Goal: Information Seeking & Learning: Check status

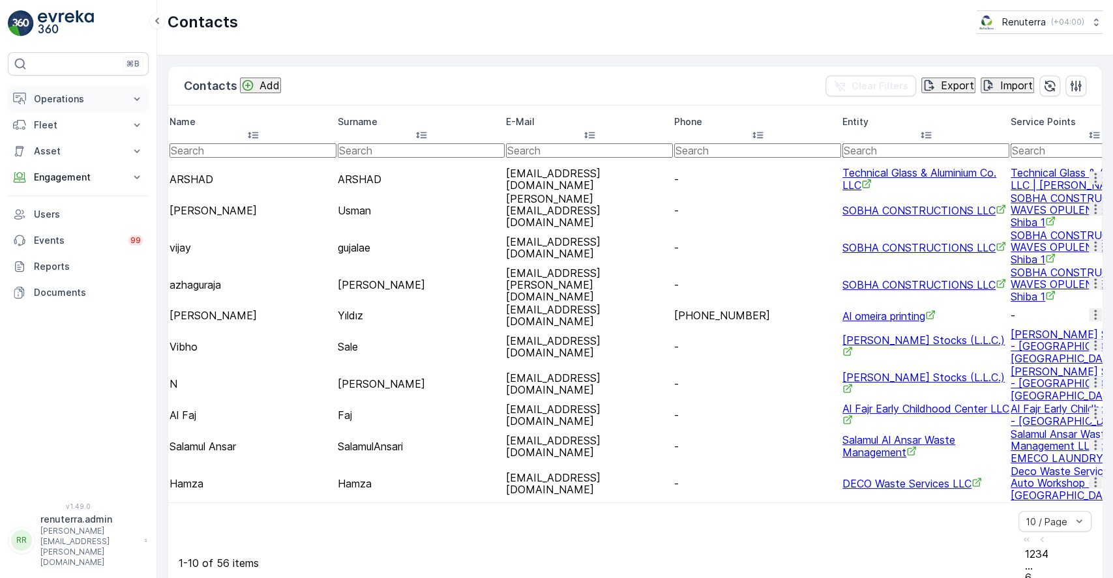
click at [91, 100] on p "Operations" at bounding box center [78, 99] width 89 height 13
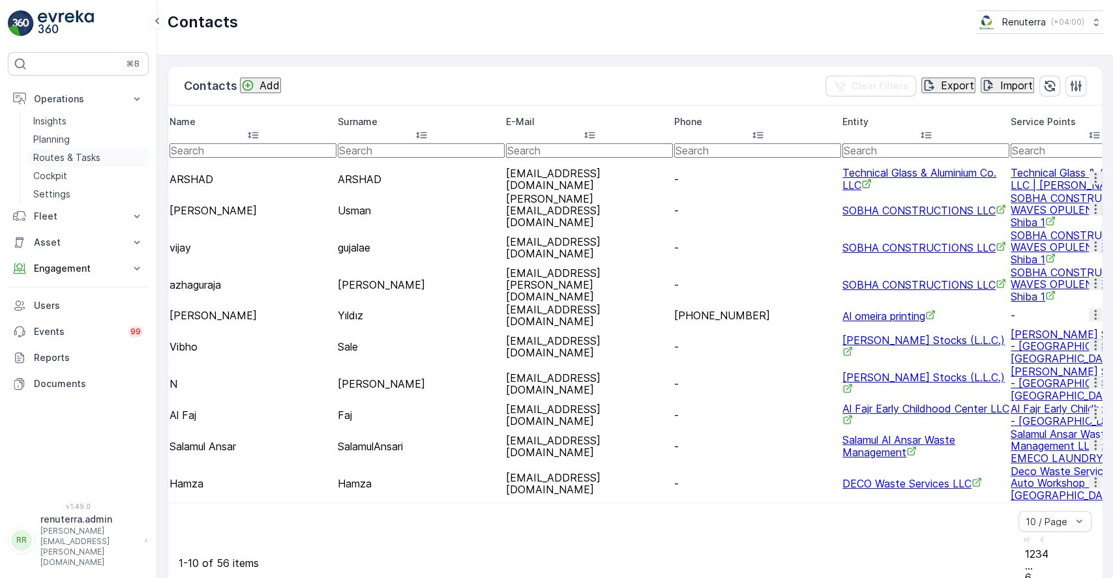
click at [93, 157] on p "Routes & Tasks" at bounding box center [66, 157] width 67 height 13
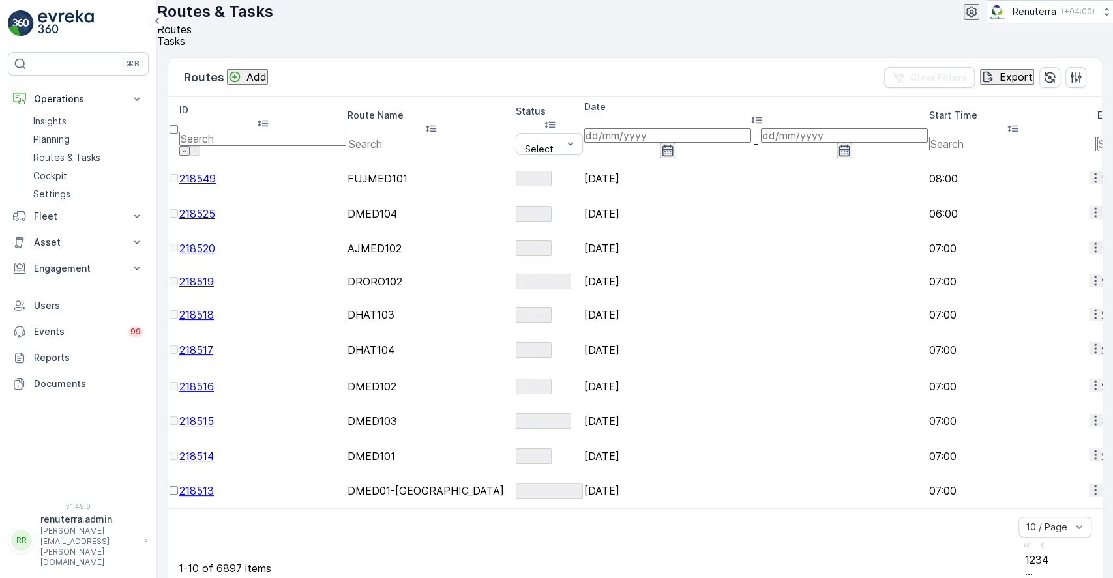
click at [213, 47] on li "Tasks" at bounding box center [629, 41] width 945 height 12
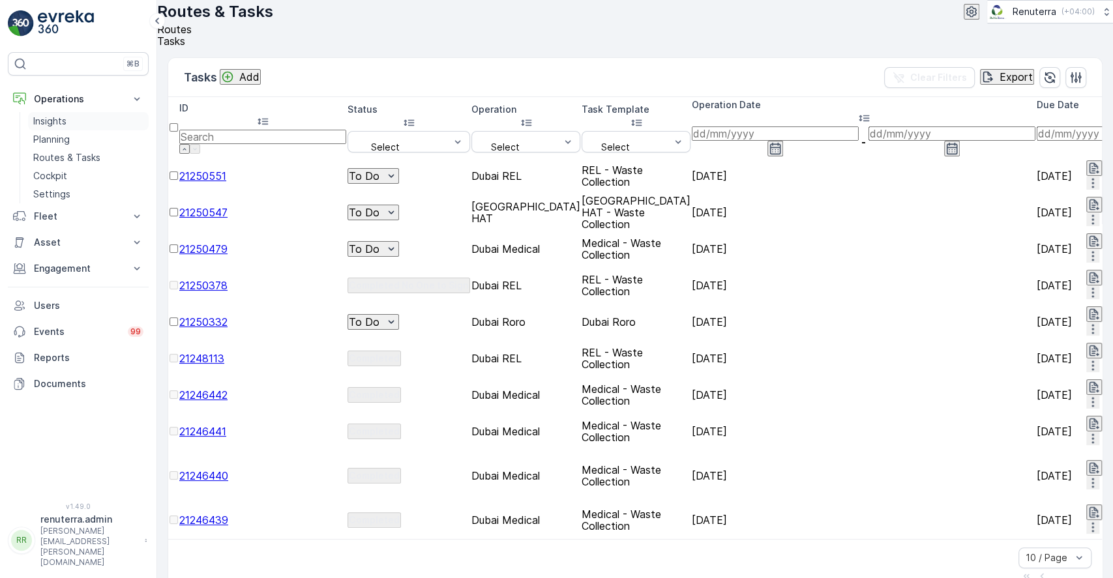
click at [42, 122] on p "Insights" at bounding box center [49, 121] width 33 height 13
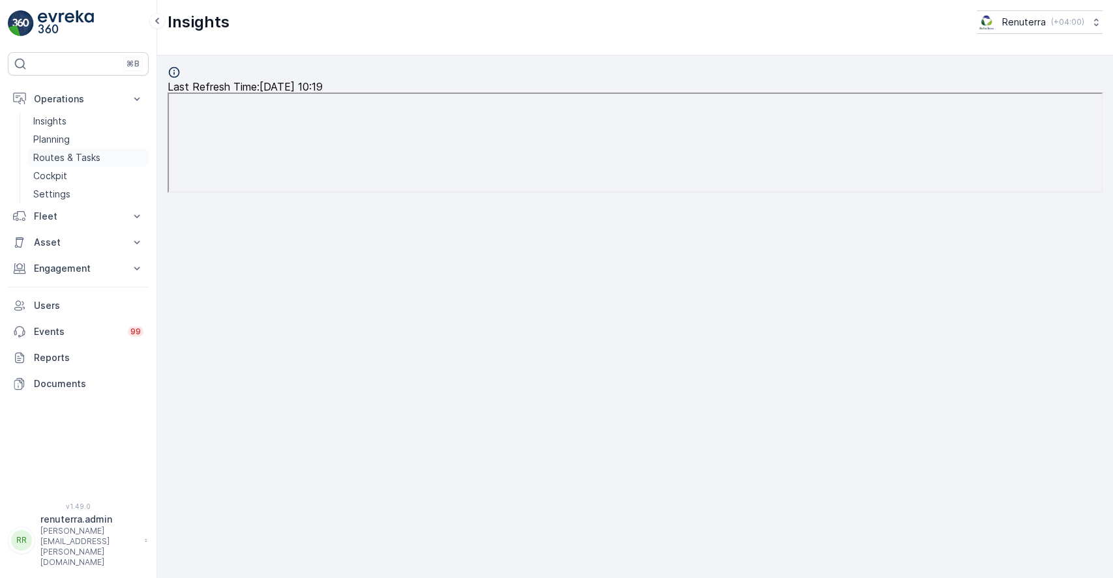
click at [81, 158] on p "Routes & Tasks" at bounding box center [66, 157] width 67 height 13
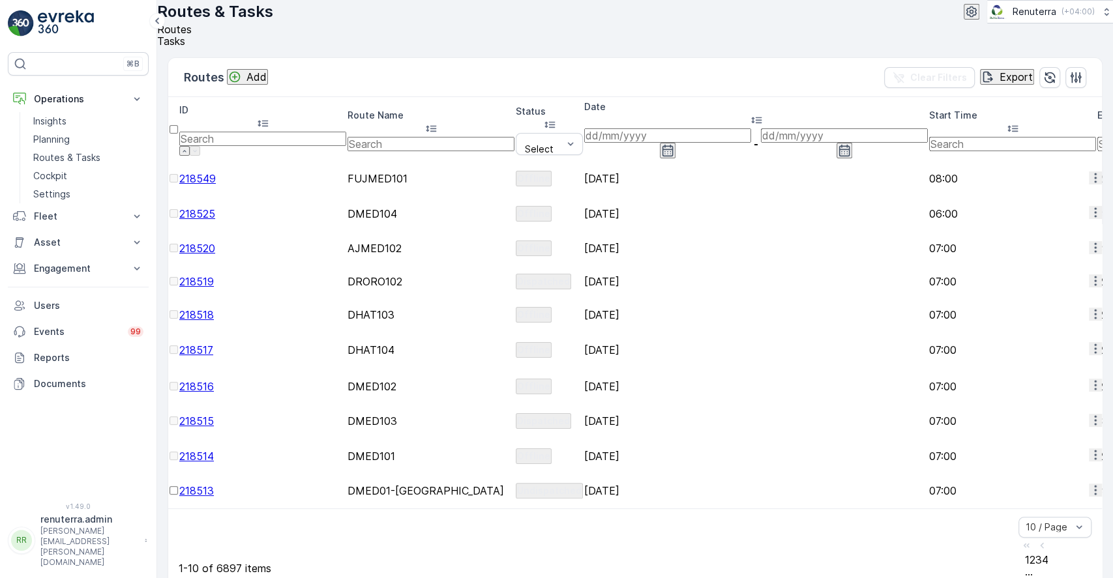
scroll to position [0, 1679]
click at [80, 110] on button "Operations" at bounding box center [78, 99] width 141 height 26
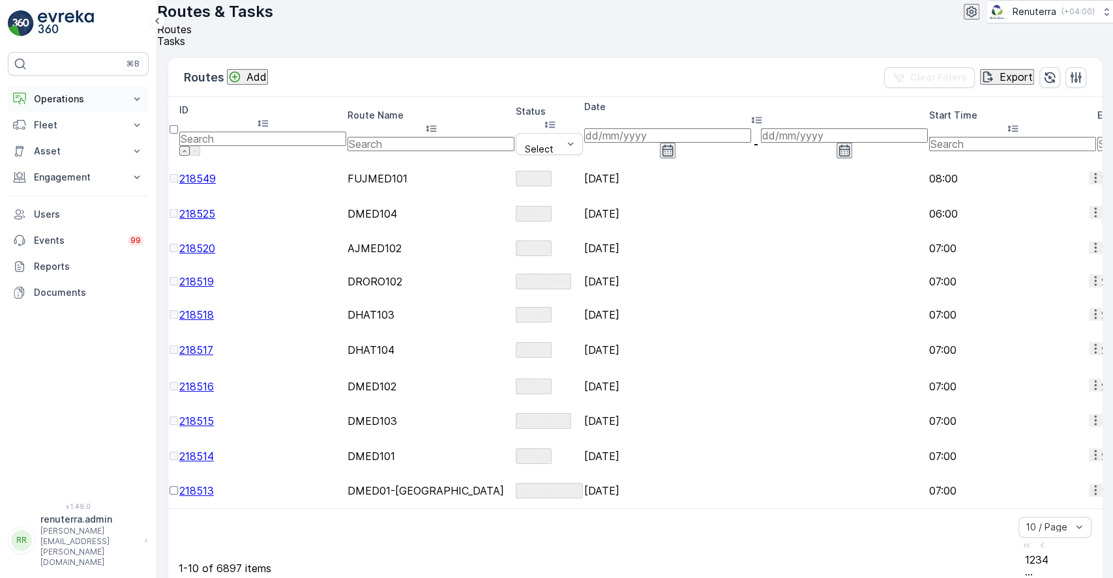
click at [64, 101] on p "Operations" at bounding box center [78, 99] width 89 height 13
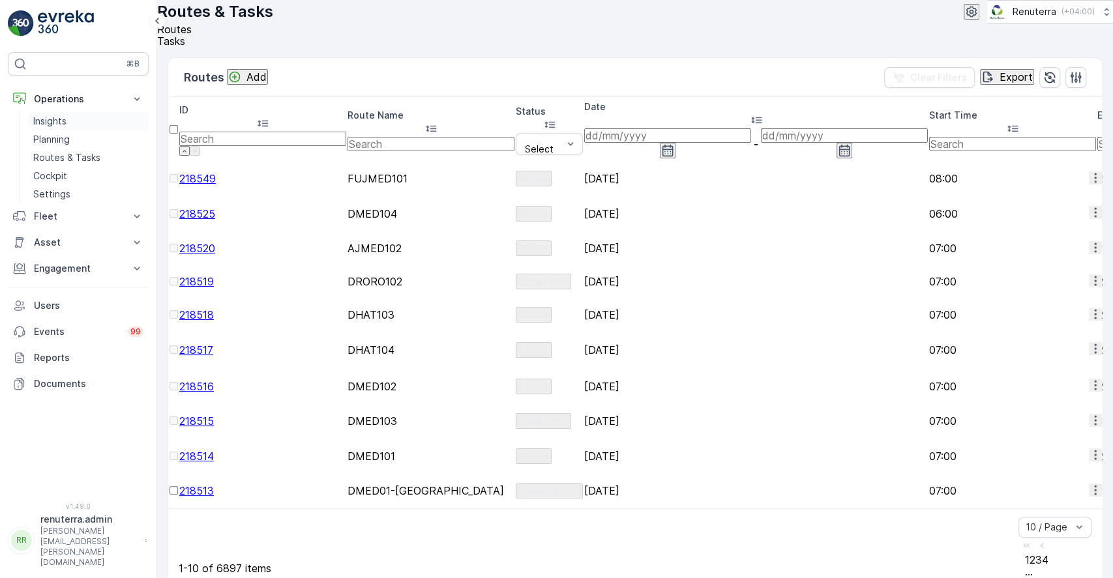
click at [53, 117] on p "Insights" at bounding box center [49, 121] width 33 height 13
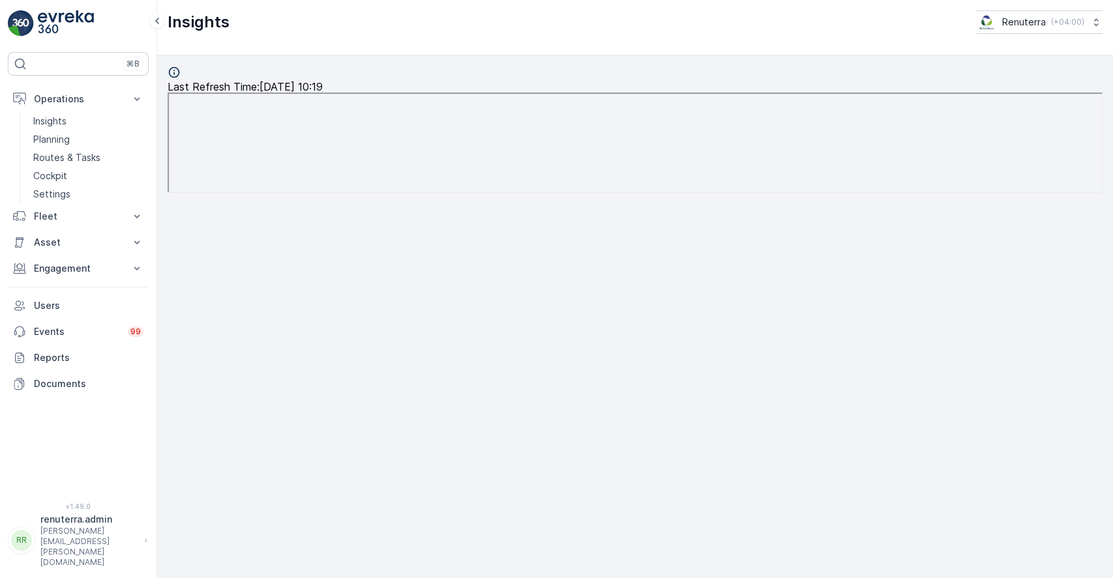
scroll to position [14, 0]
click at [81, 157] on p "Routes & Tasks" at bounding box center [66, 157] width 67 height 13
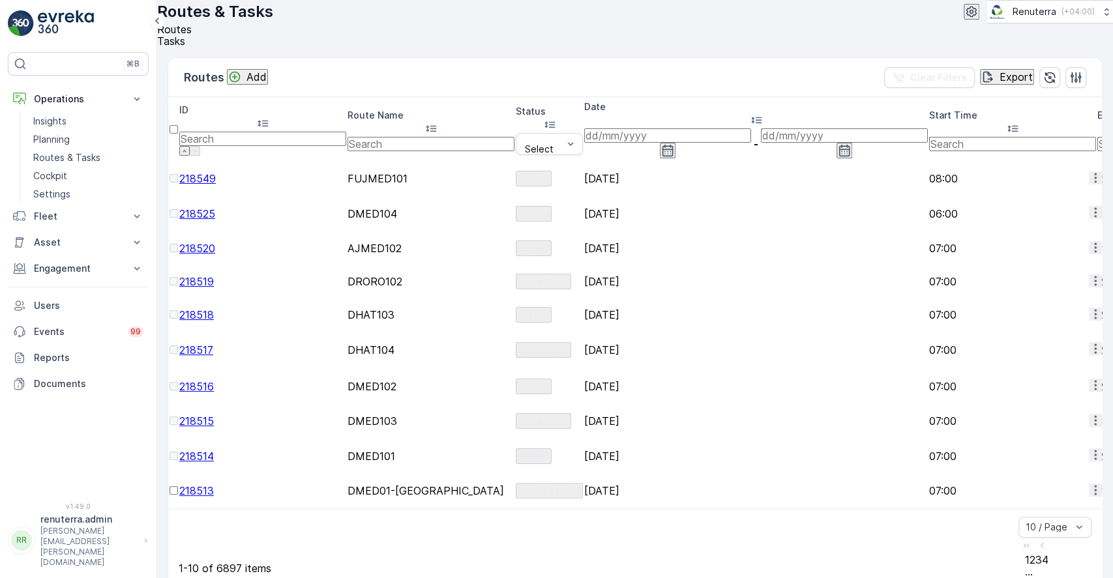
scroll to position [0, 1679]
click at [185, 46] on span "Tasks" at bounding box center [171, 41] width 28 height 13
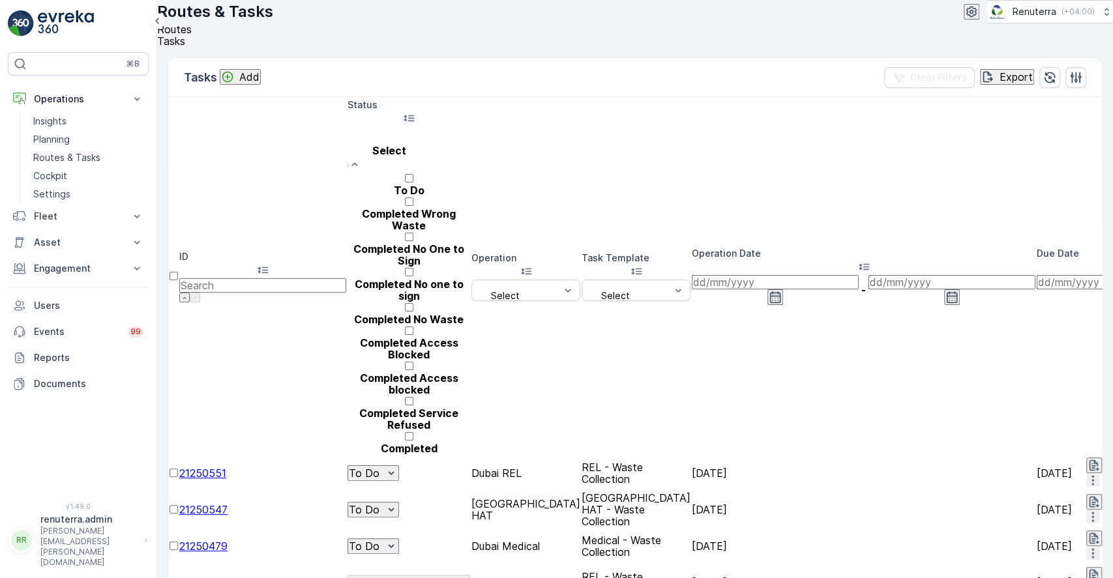
click at [430, 142] on div at bounding box center [409, 136] width 110 height 14
click at [392, 443] on p "Completed" at bounding box center [408, 449] width 123 height 12
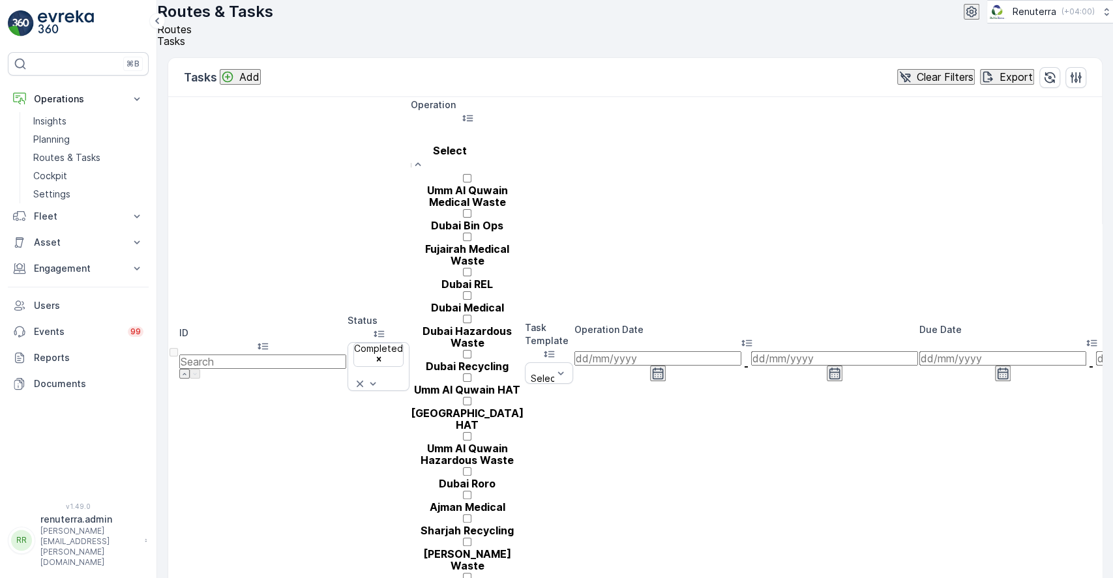
scroll to position [252, 0]
click at [490, 548] on p "[PERSON_NAME] Waste" at bounding box center [467, 559] width 113 height 23
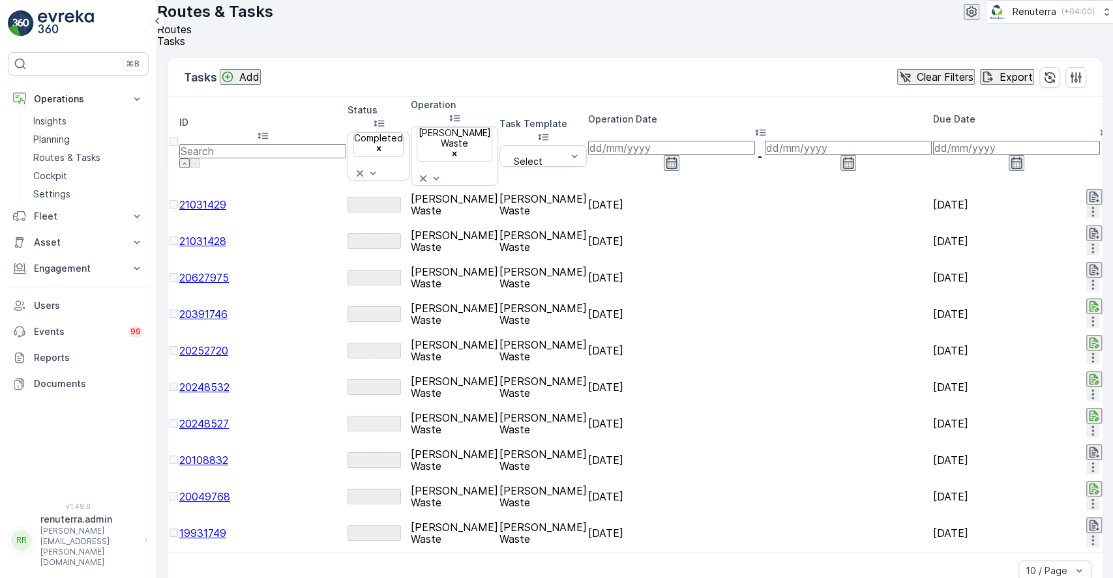
scroll to position [0, 112]
click at [417, 224] on td "[PERSON_NAME] Waste" at bounding box center [454, 241] width 87 height 35
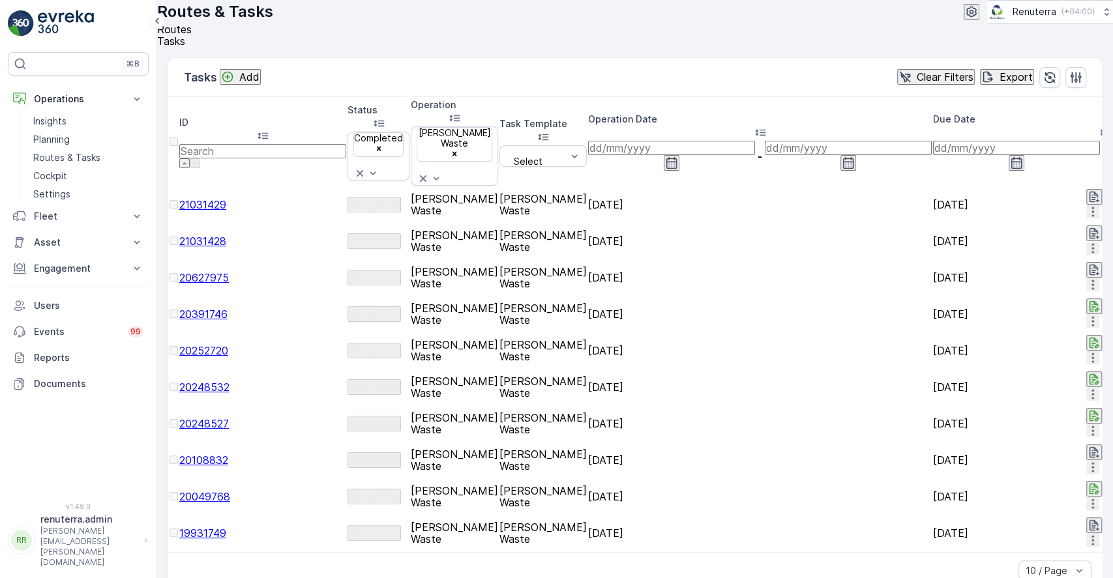
click at [226, 198] on span "21031429" at bounding box center [202, 204] width 47 height 13
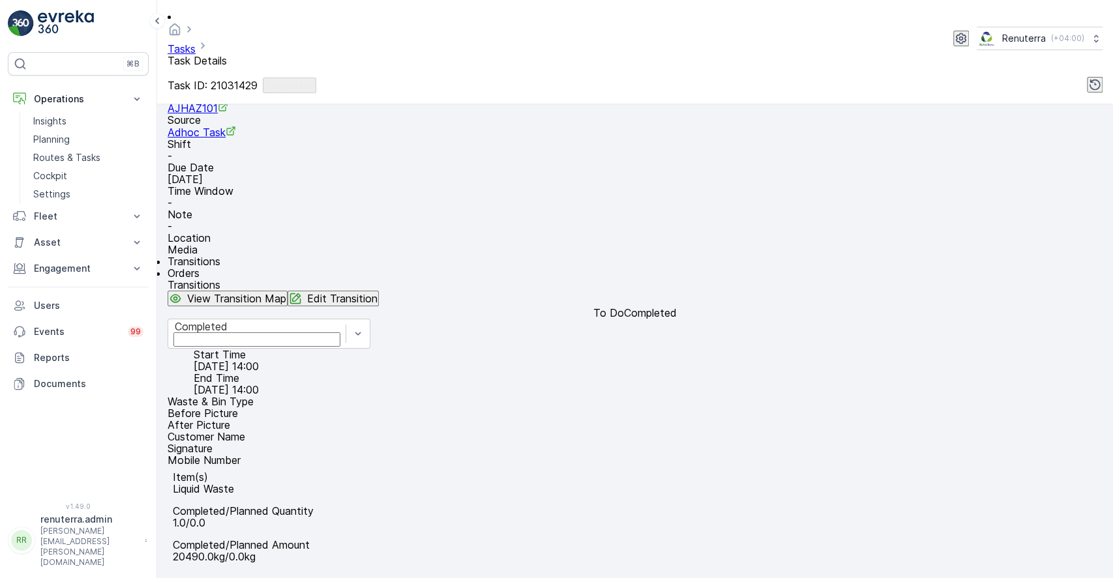
scroll to position [203, 0]
click at [357, 407] on li "Before Picture" at bounding box center [635, 413] width 935 height 12
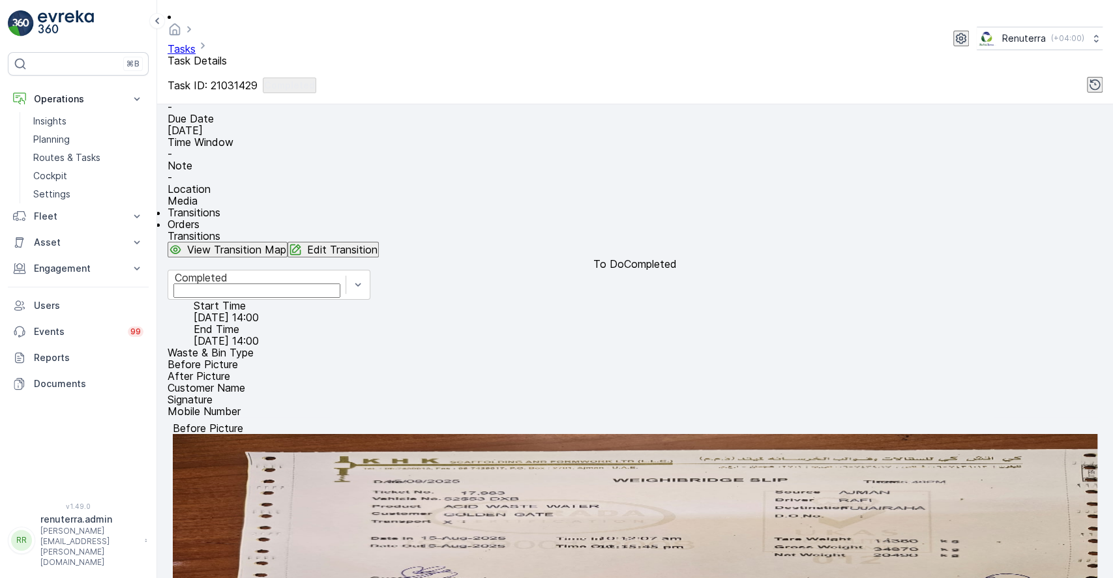
click at [613, 458] on img at bounding box center [635, 525] width 924 height 183
click at [300, 382] on li "After Picture" at bounding box center [635, 376] width 935 height 12
click at [594, 435] on img at bounding box center [635, 525] width 924 height 183
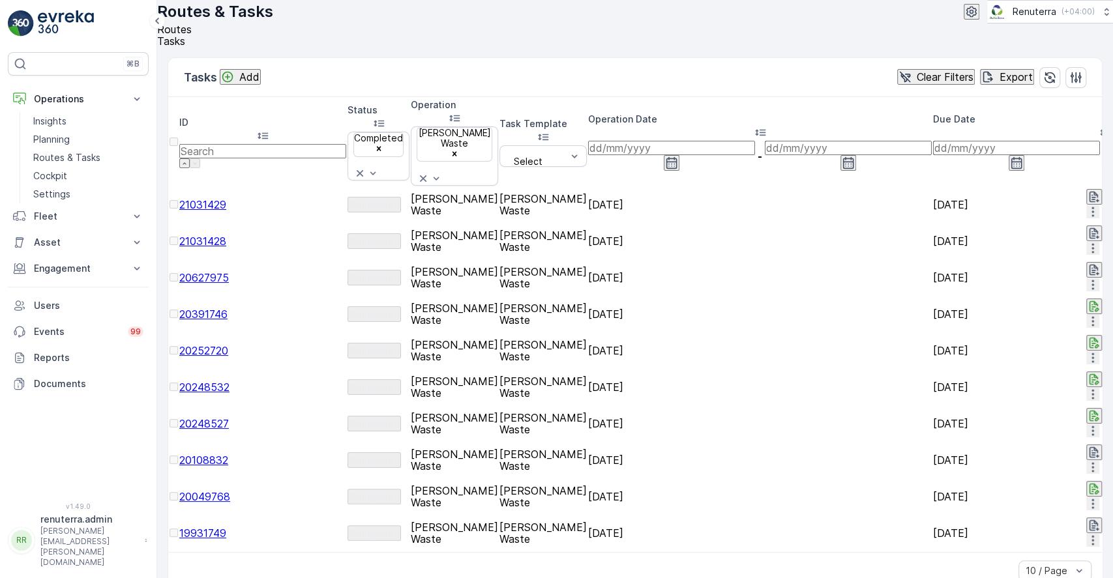
click at [226, 235] on span "21031428" at bounding box center [202, 241] width 47 height 13
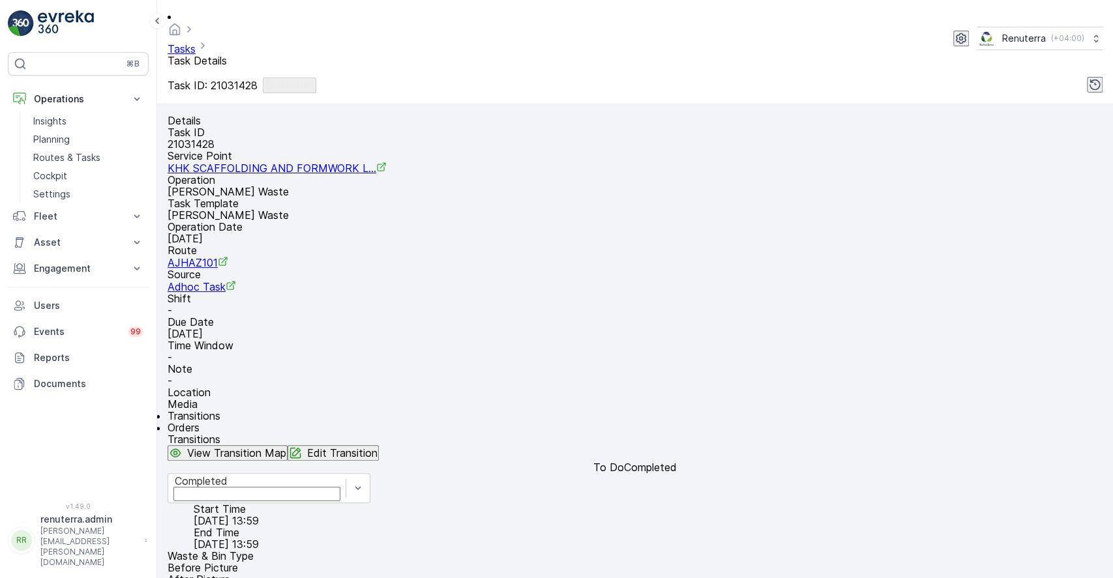
scroll to position [180, 0]
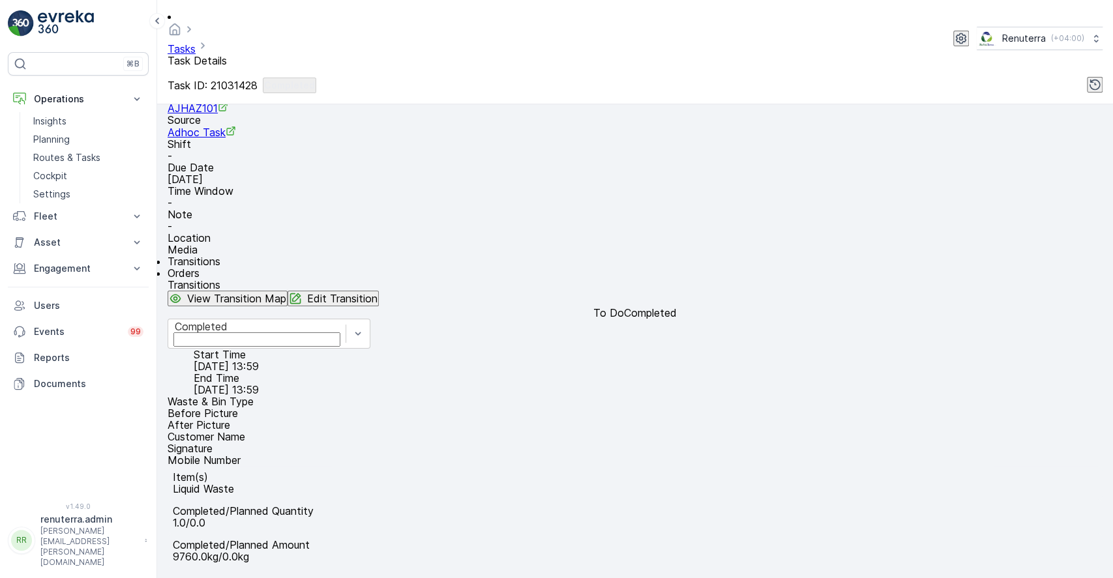
click at [373, 407] on li "Before Picture" at bounding box center [635, 413] width 935 height 12
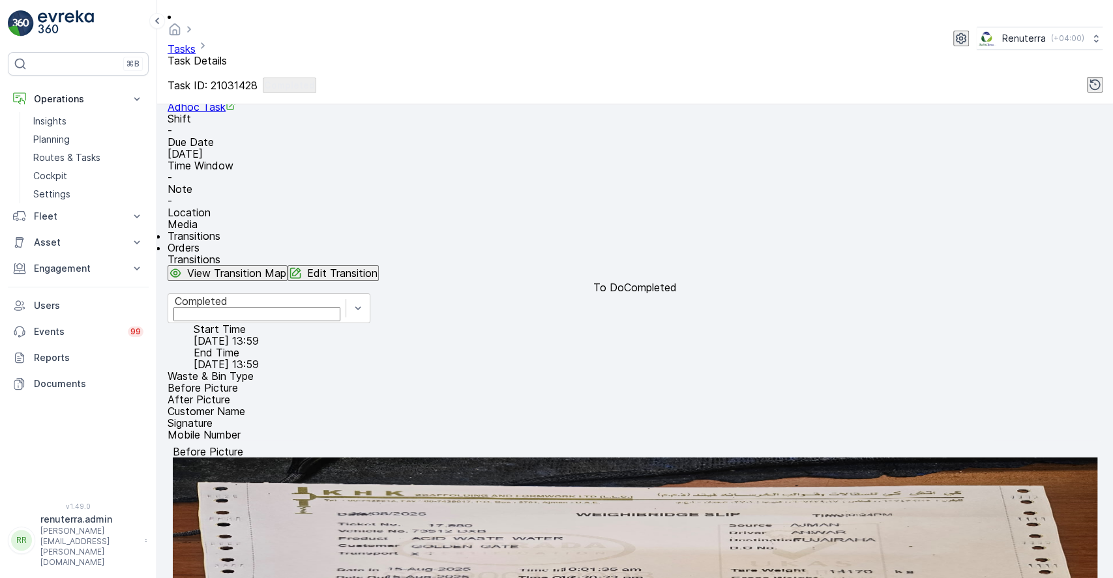
click at [606, 458] on img at bounding box center [635, 549] width 924 height 183
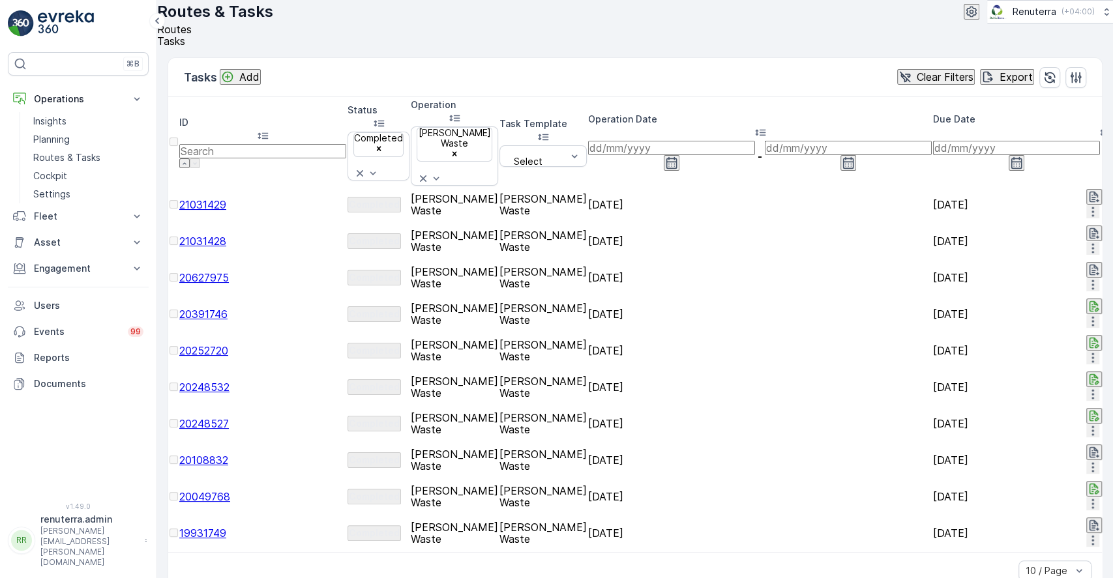
click at [227, 308] on span "20391746" at bounding box center [203, 314] width 48 height 13
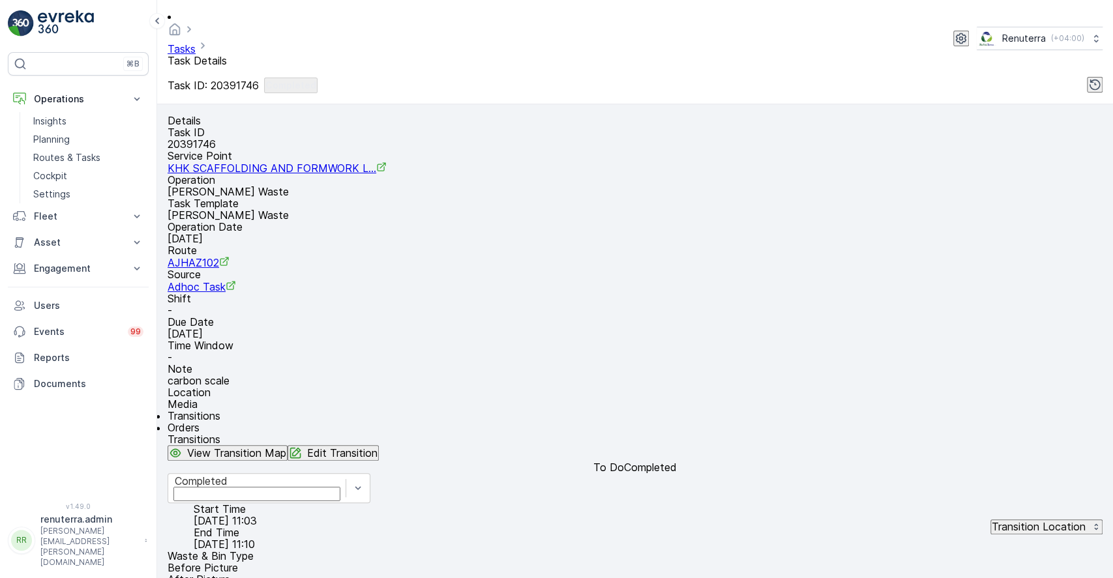
scroll to position [243, 0]
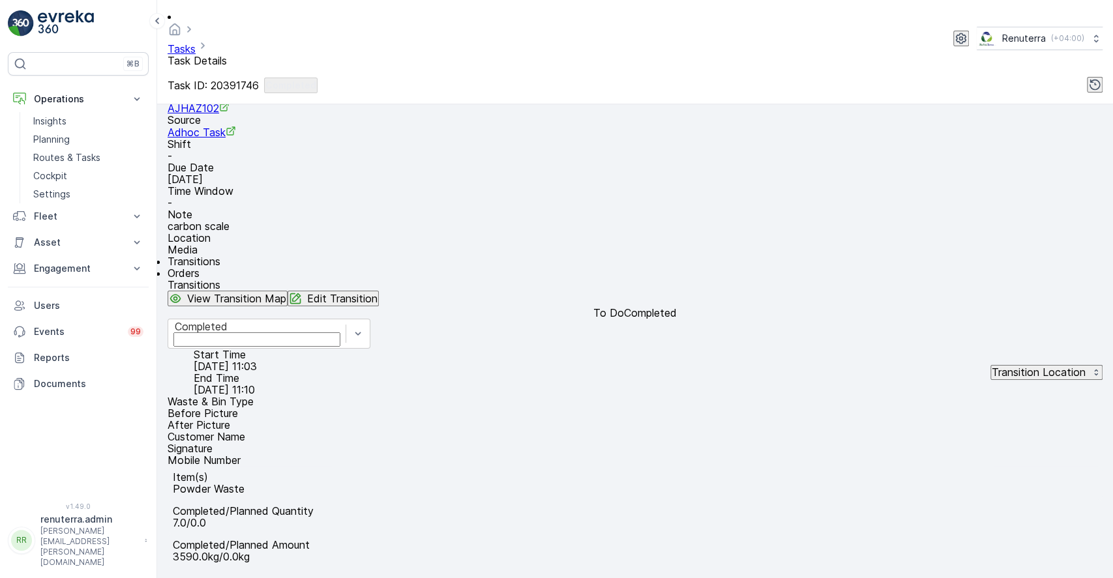
click at [238, 407] on p "Before Picture" at bounding box center [203, 413] width 70 height 12
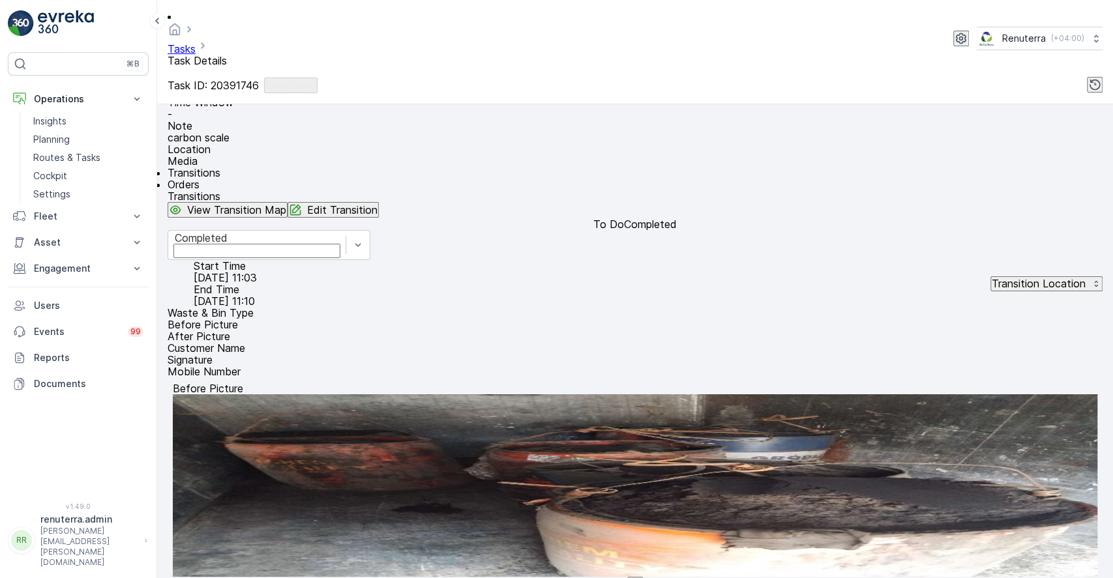
click at [306, 342] on li "After Picture" at bounding box center [635, 336] width 935 height 12
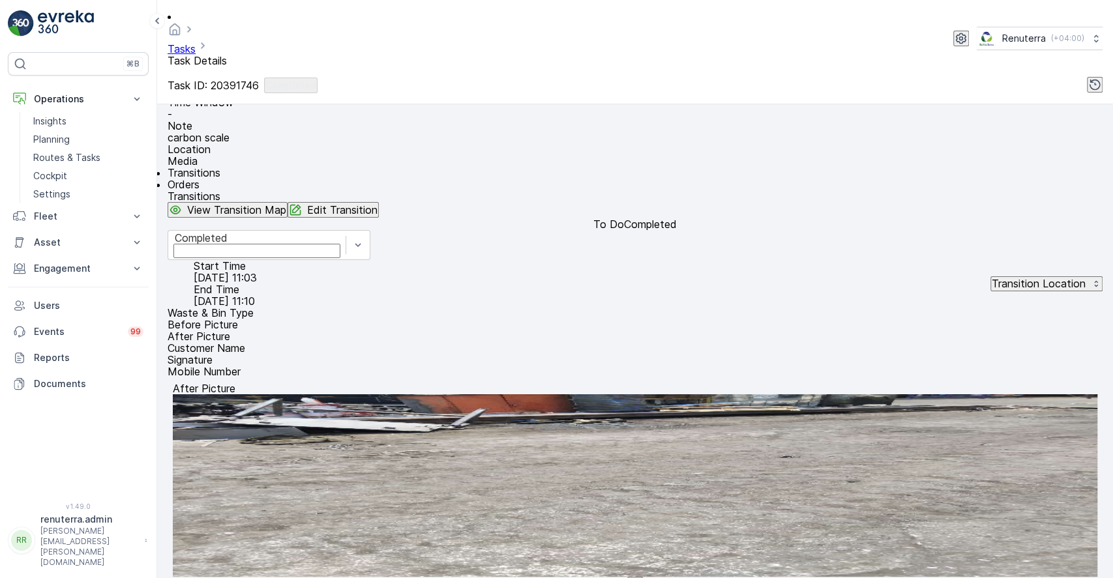
click at [239, 330] on li "Before Picture" at bounding box center [635, 325] width 935 height 12
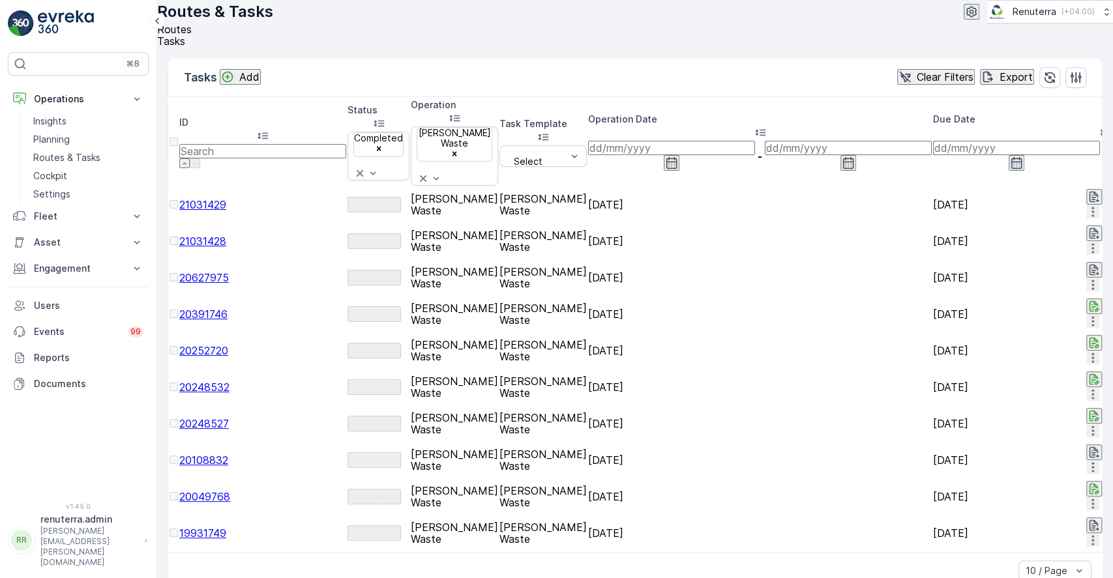
scroll to position [0, 1186]
click at [75, 353] on p "Reports" at bounding box center [89, 357] width 110 height 13
click at [56, 361] on p "Reports" at bounding box center [89, 357] width 110 height 13
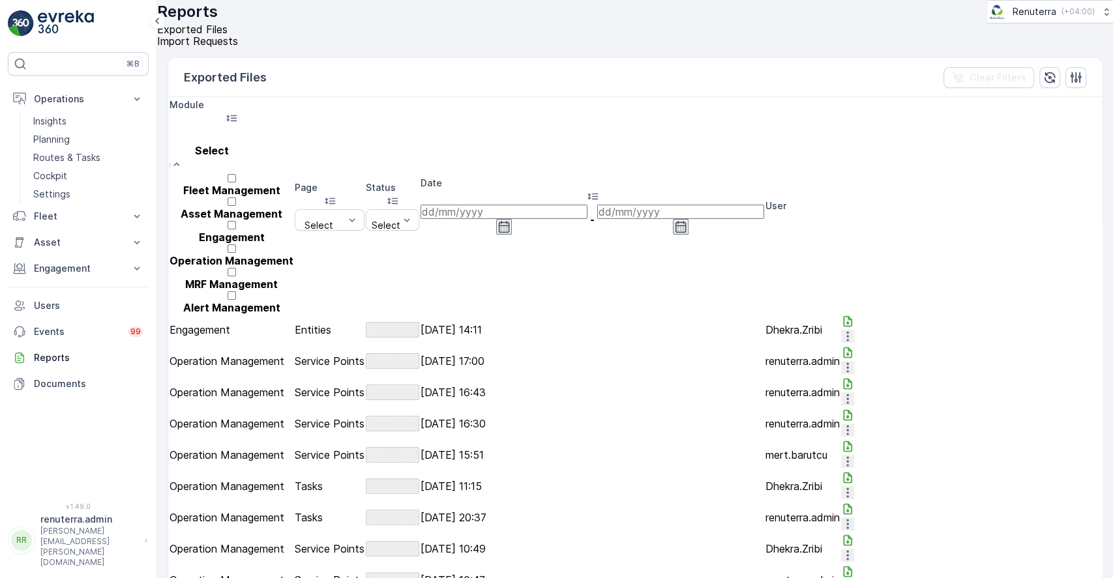
click at [280, 139] on div at bounding box center [231, 136] width 111 height 14
click at [238, 255] on p "Operation Management" at bounding box center [231, 261] width 124 height 12
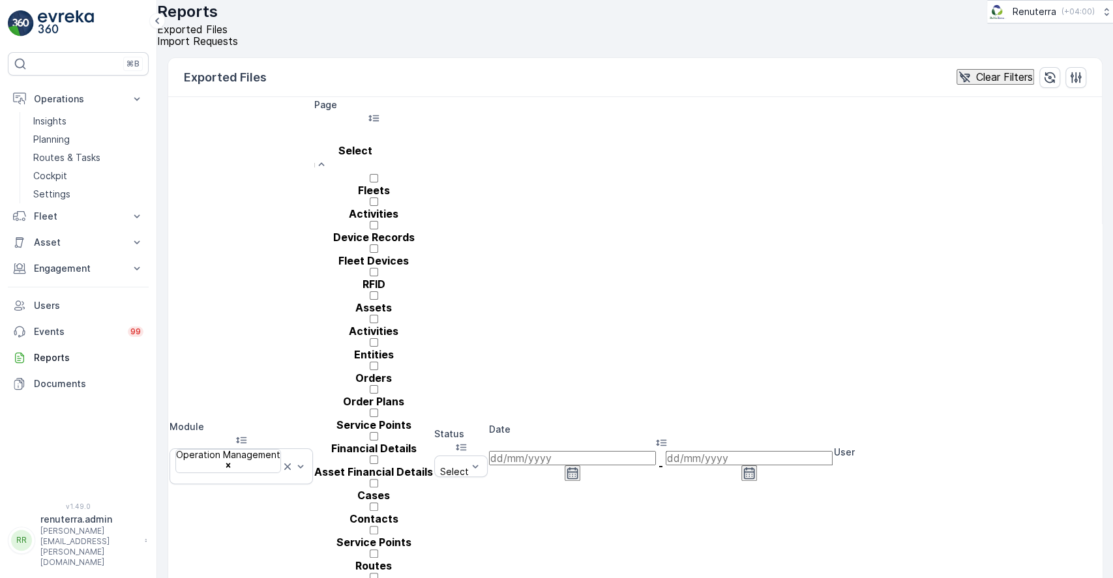
click at [426, 139] on div at bounding box center [374, 136] width 106 height 14
click at [407, 478] on div "Cases" at bounding box center [373, 489] width 119 height 23
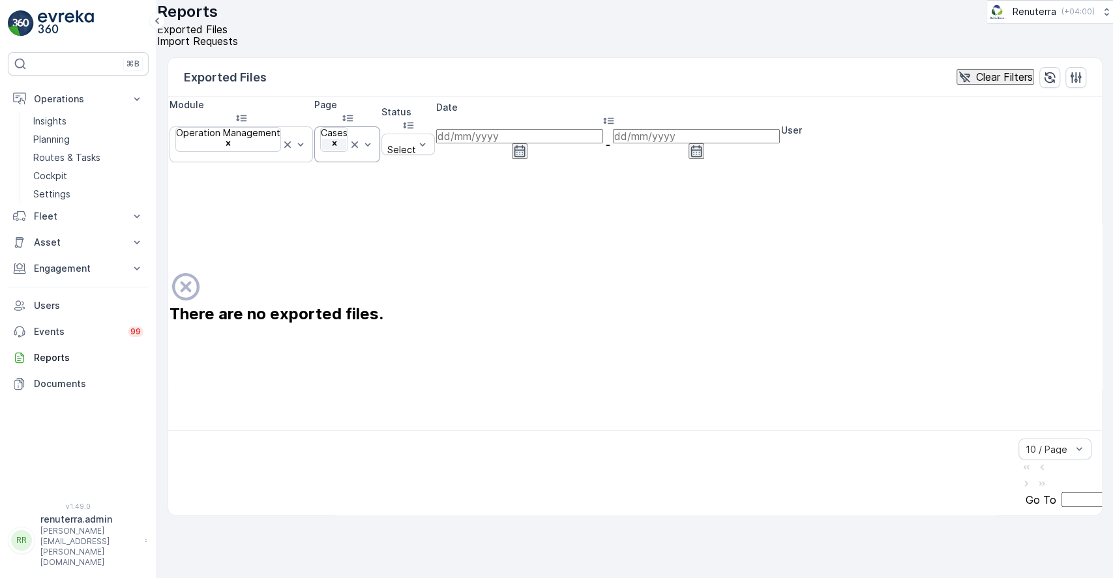
click at [336, 141] on icon "Remove Cases" at bounding box center [334, 143] width 5 height 5
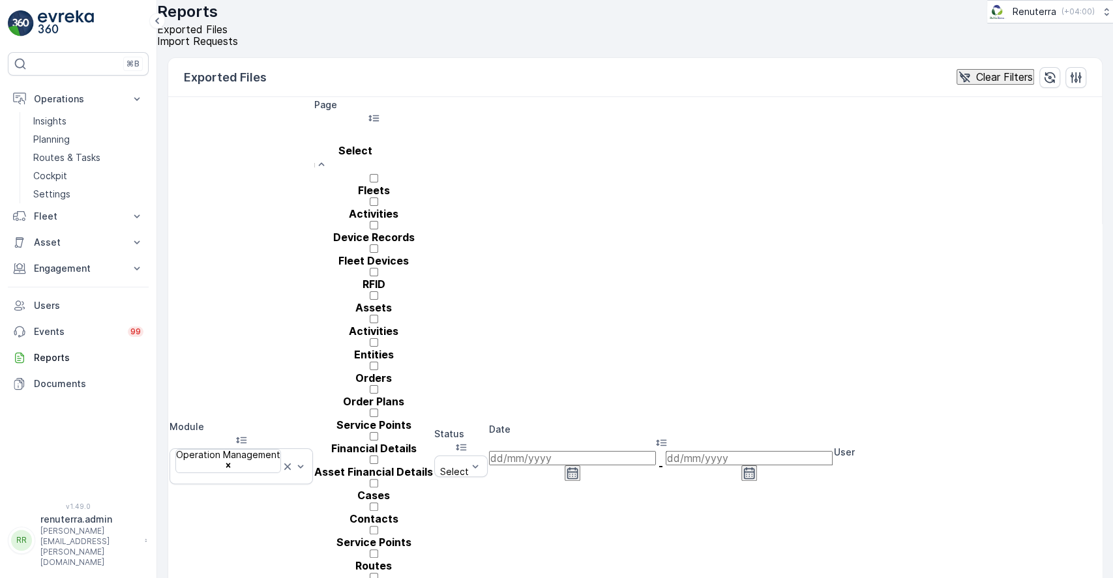
click at [417, 139] on div at bounding box center [374, 136] width 106 height 14
click at [372, 578] on p "Tasks" at bounding box center [373, 589] width 119 height 12
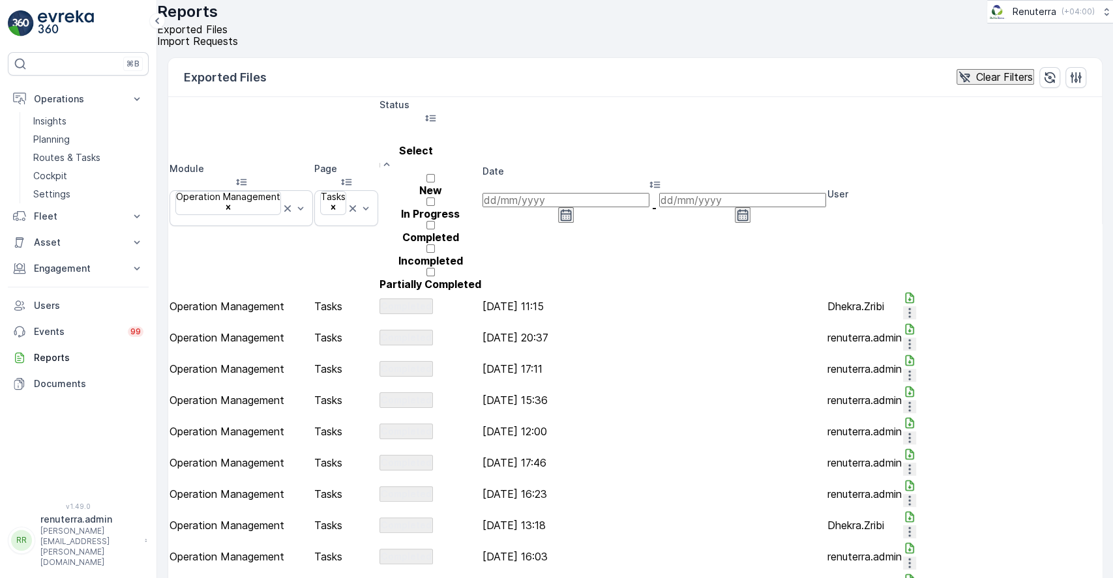
click at [481, 231] on p "Completed" at bounding box center [430, 237] width 102 height 12
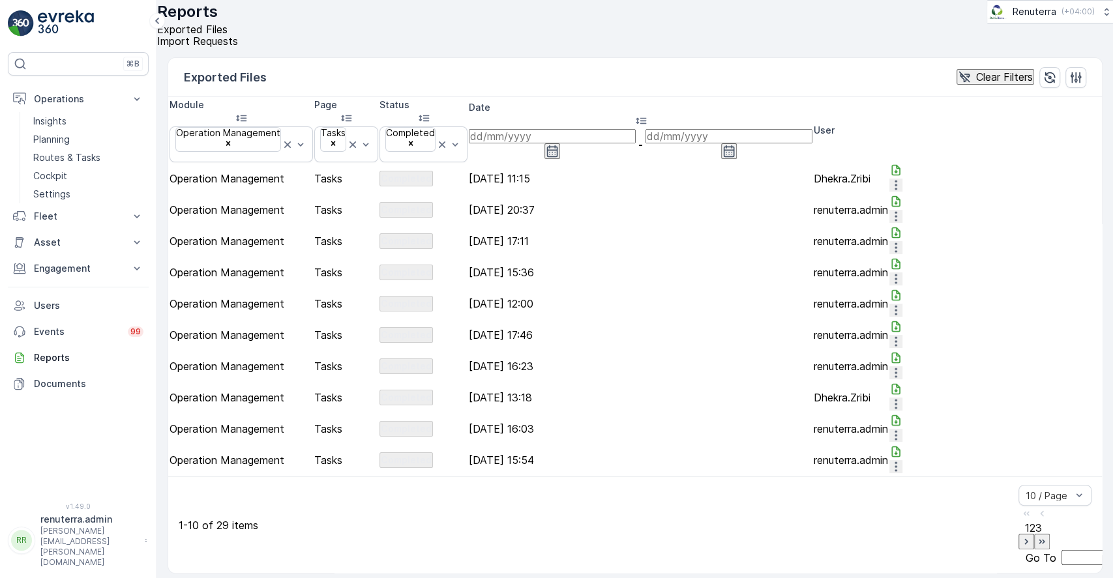
click at [559, 145] on icon "button" at bounding box center [552, 151] width 13 height 13
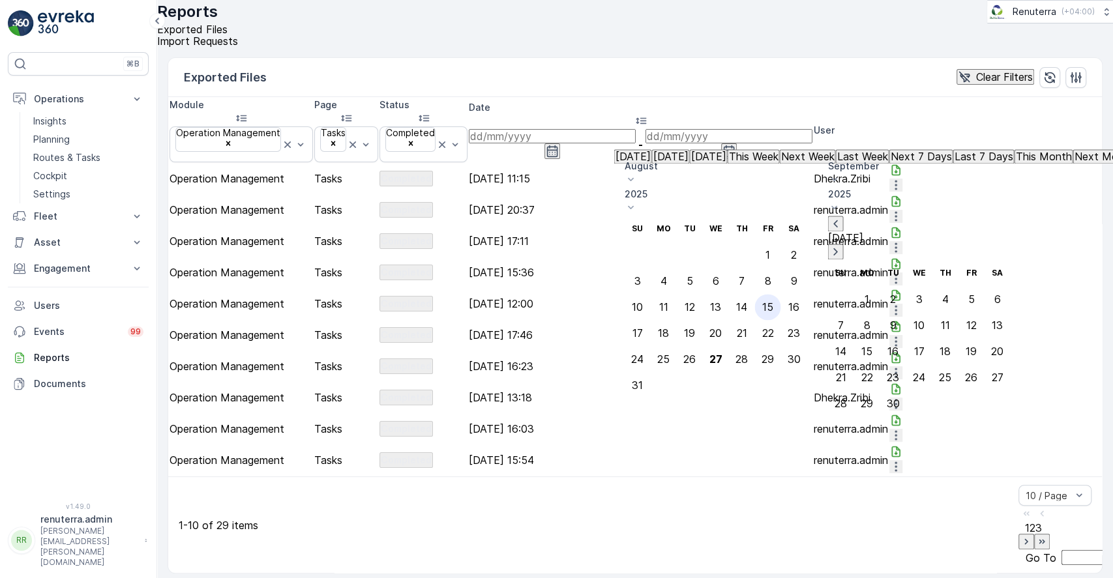
click at [773, 301] on div "15" at bounding box center [767, 307] width 11 height 12
type input "[DATE]"
click at [799, 301] on div "16" at bounding box center [793, 307] width 11 height 12
type input "[DATE]"
click at [773, 301] on div "15" at bounding box center [767, 307] width 11 height 12
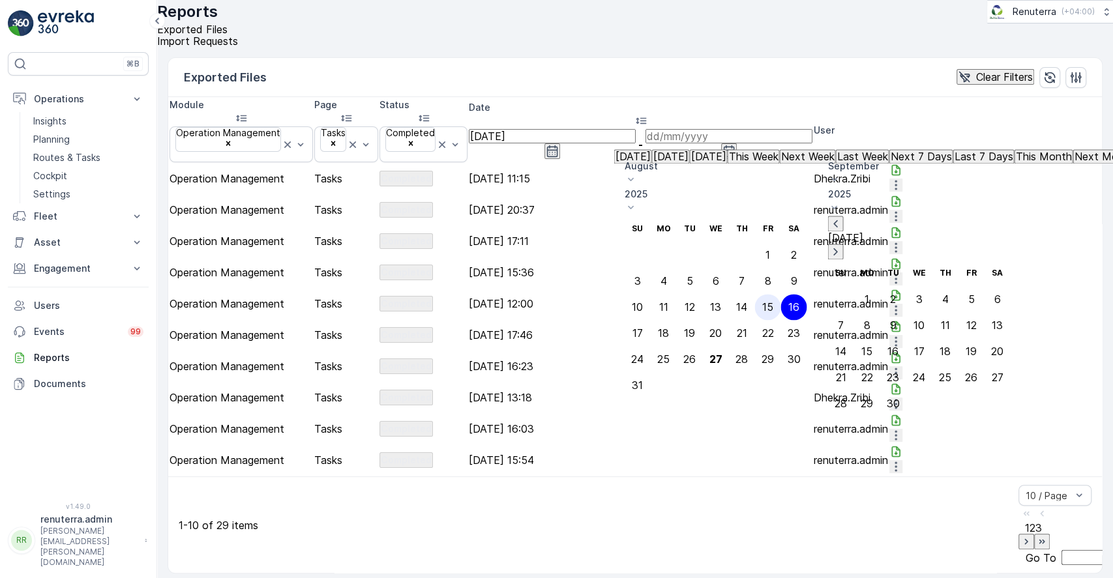
type input "[DATE]"
click at [735, 145] on icon "button" at bounding box center [728, 151] width 13 height 13
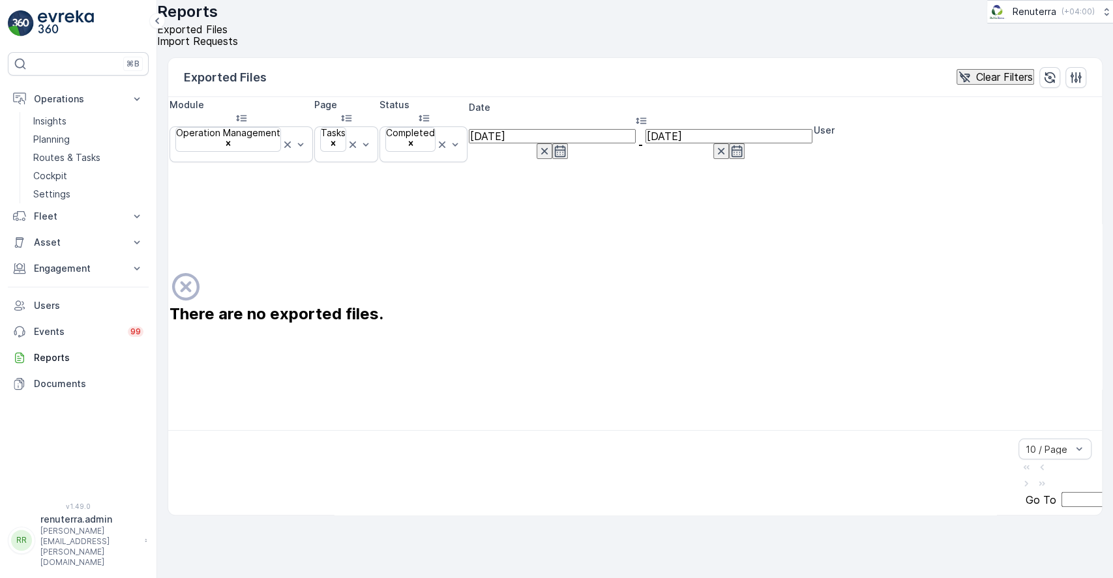
drag, startPoint x: 929, startPoint y: 143, endPoint x: 915, endPoint y: 136, distance: 15.2
click at [724, 148] on icon "button" at bounding box center [721, 151] width 7 height 7
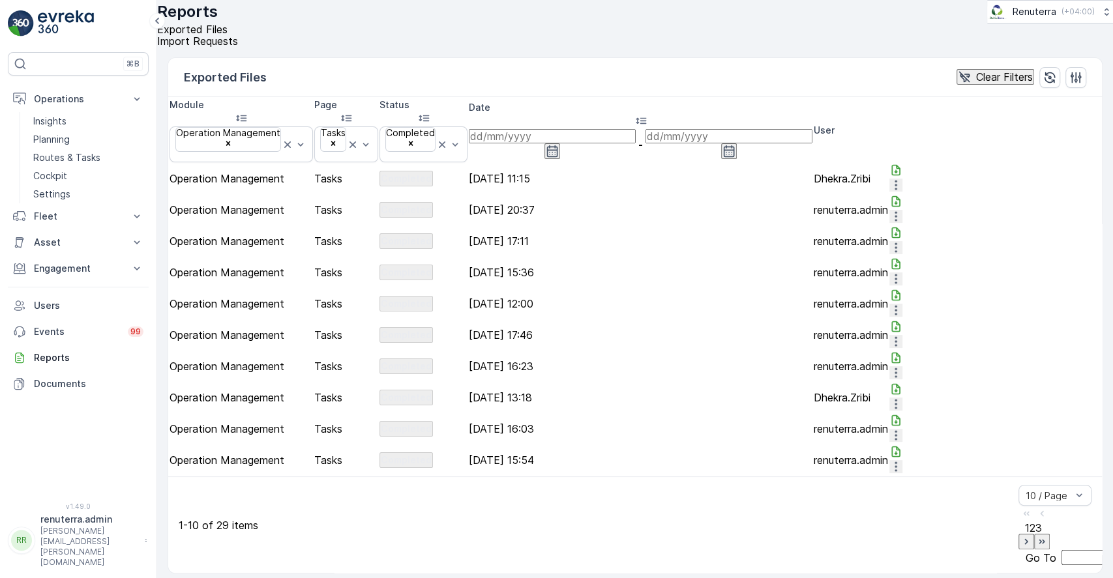
click at [636, 141] on input at bounding box center [552, 136] width 167 height 14
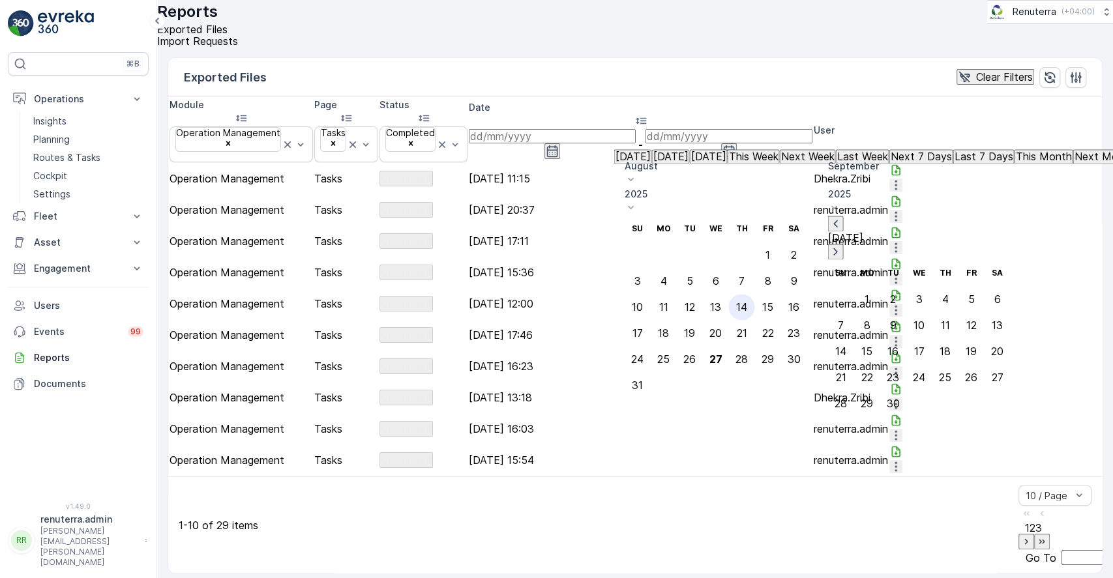
click at [747, 301] on div "14" at bounding box center [741, 307] width 11 height 12
type input "[DATE]"
click at [799, 301] on div "16" at bounding box center [793, 307] width 11 height 12
type input "[DATE]"
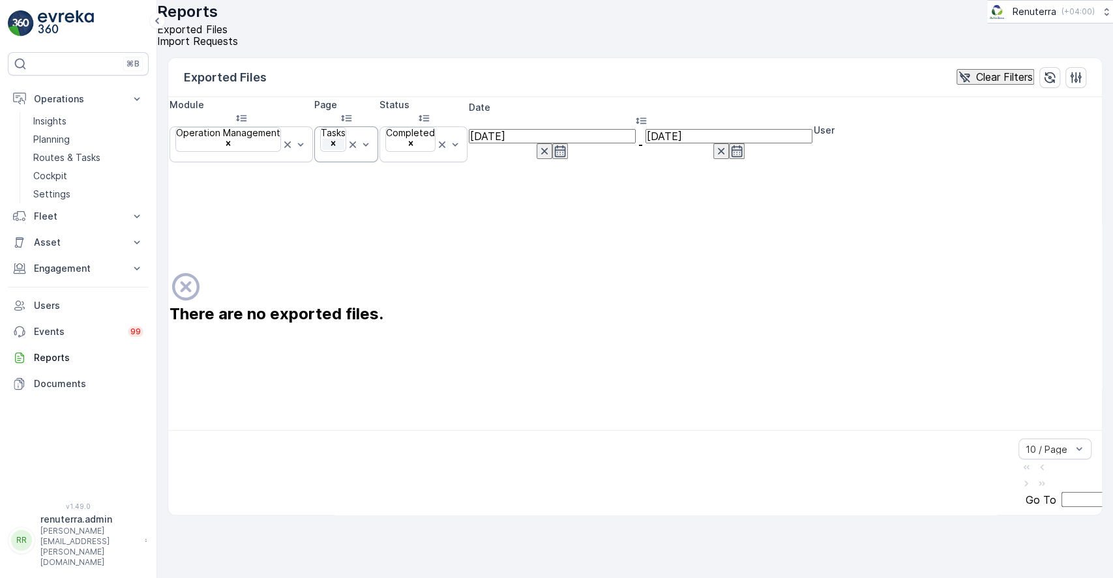
click at [345, 139] on div "Remove Tasks" at bounding box center [333, 144] width 23 height 11
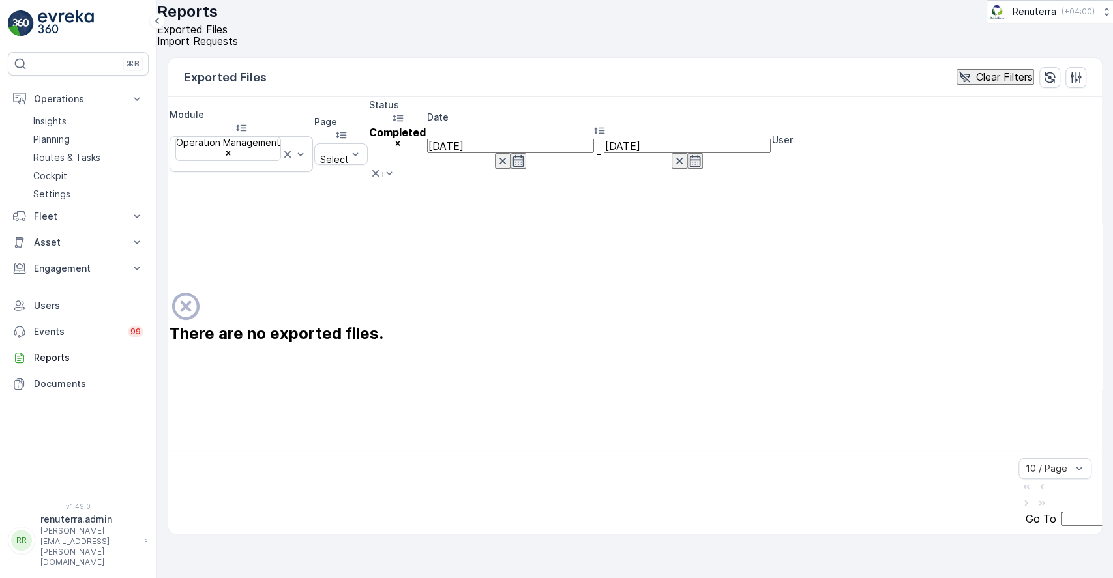
click at [382, 167] on icon at bounding box center [375, 173] width 13 height 13
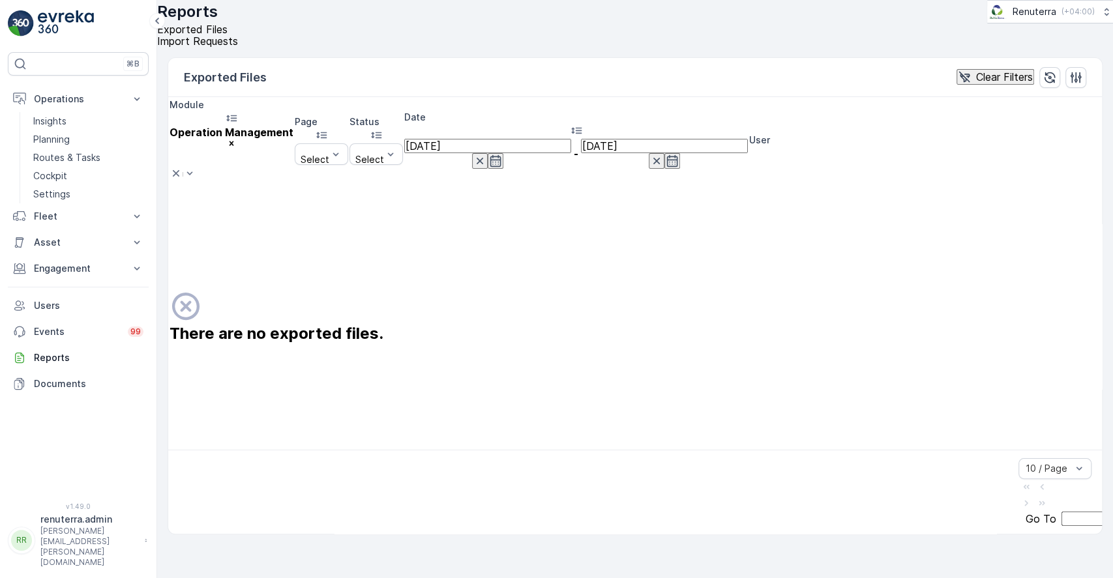
click at [179, 170] on icon at bounding box center [176, 173] width 7 height 7
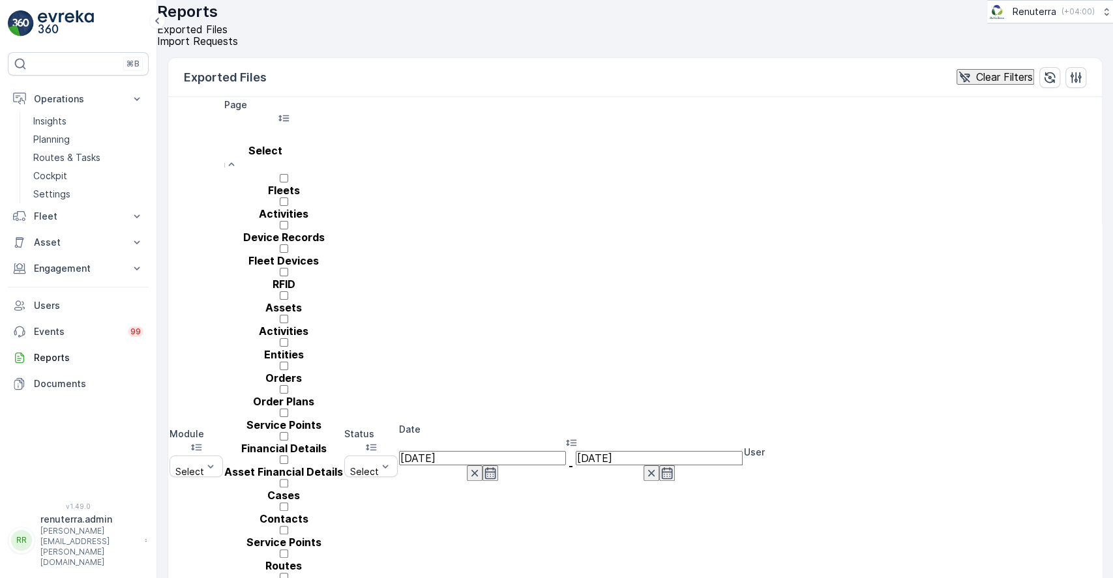
click at [336, 138] on div at bounding box center [284, 136] width 106 height 14
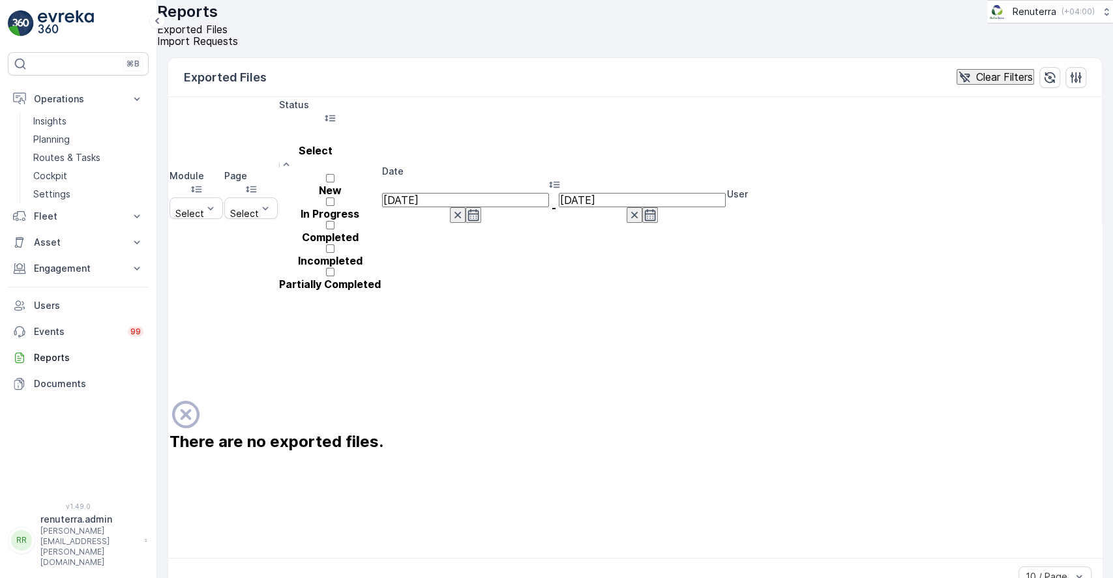
click at [374, 134] on div at bounding box center [330, 136] width 89 height 14
click at [381, 231] on p "Completed" at bounding box center [330, 237] width 102 height 12
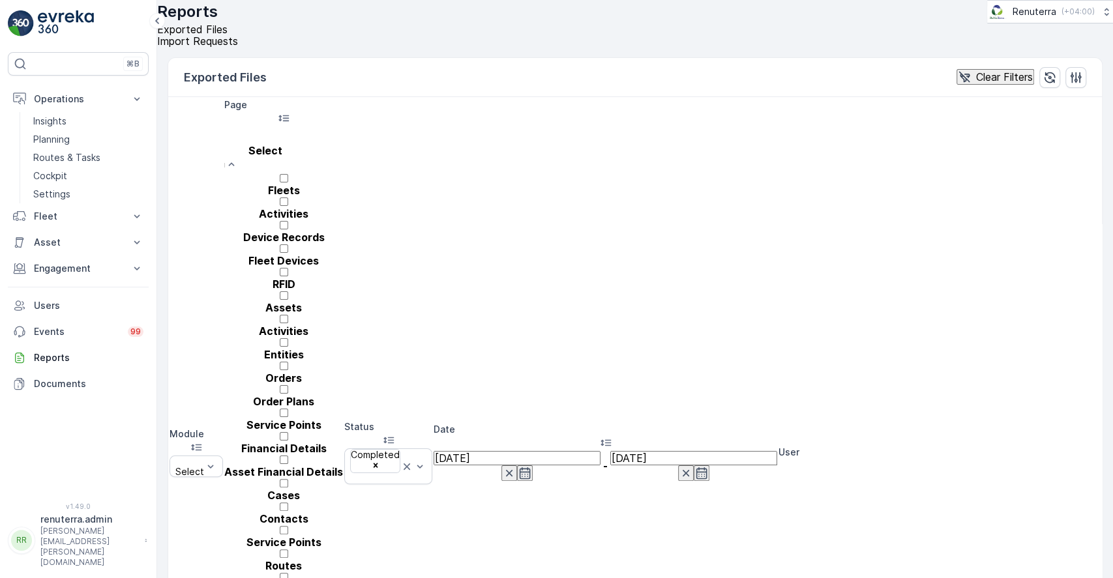
click at [336, 141] on div at bounding box center [284, 136] width 106 height 14
click at [334, 578] on div at bounding box center [283, 583] width 119 height 0
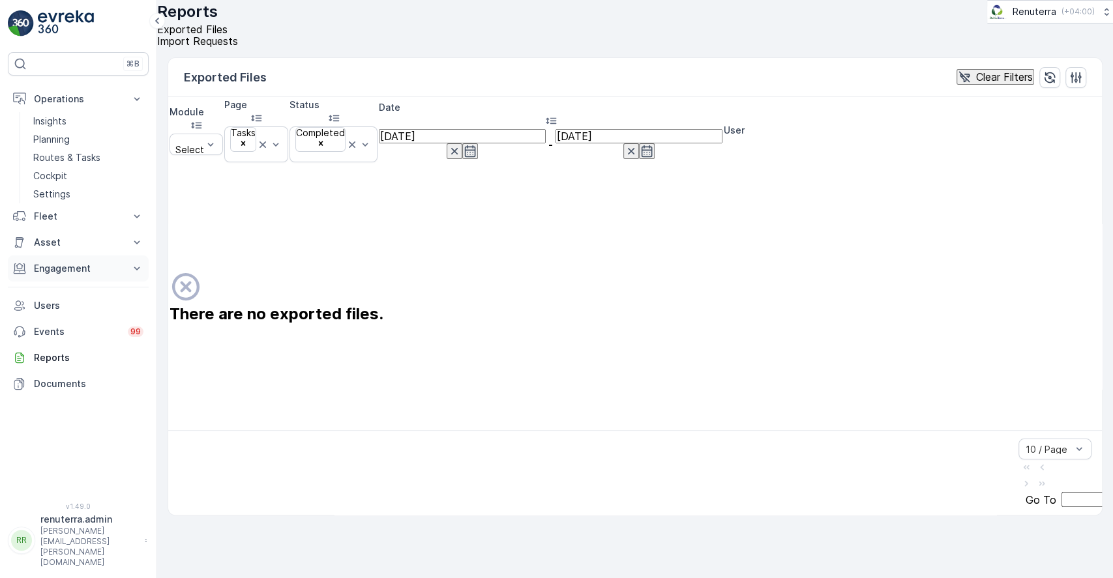
click at [104, 268] on p "Engagement" at bounding box center [78, 268] width 89 height 13
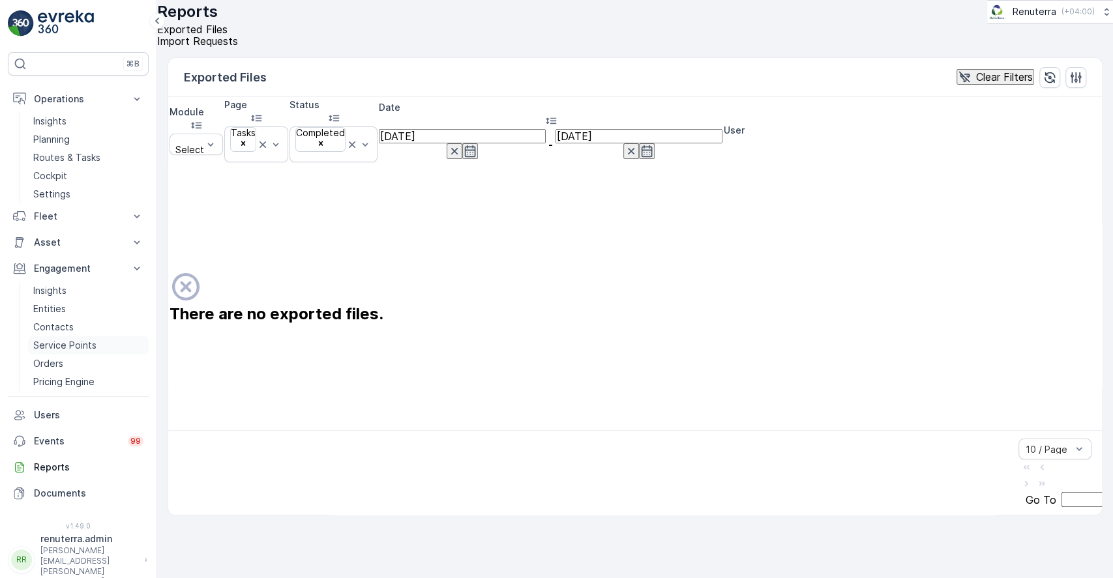
click at [81, 342] on p "Service Points" at bounding box center [64, 345] width 63 height 13
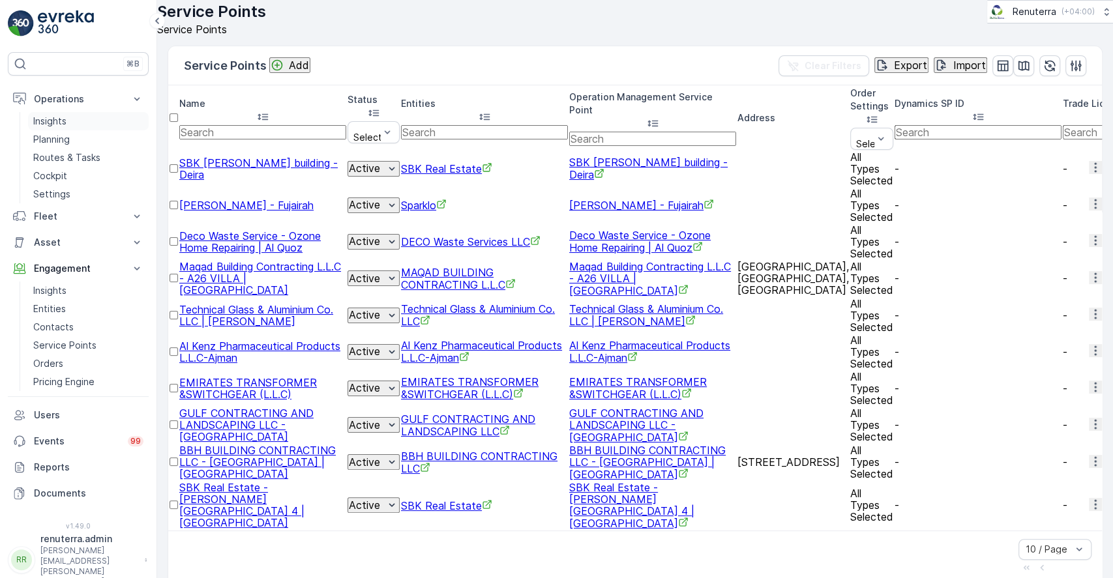
click at [37, 121] on p "Insights" at bounding box center [49, 121] width 33 height 13
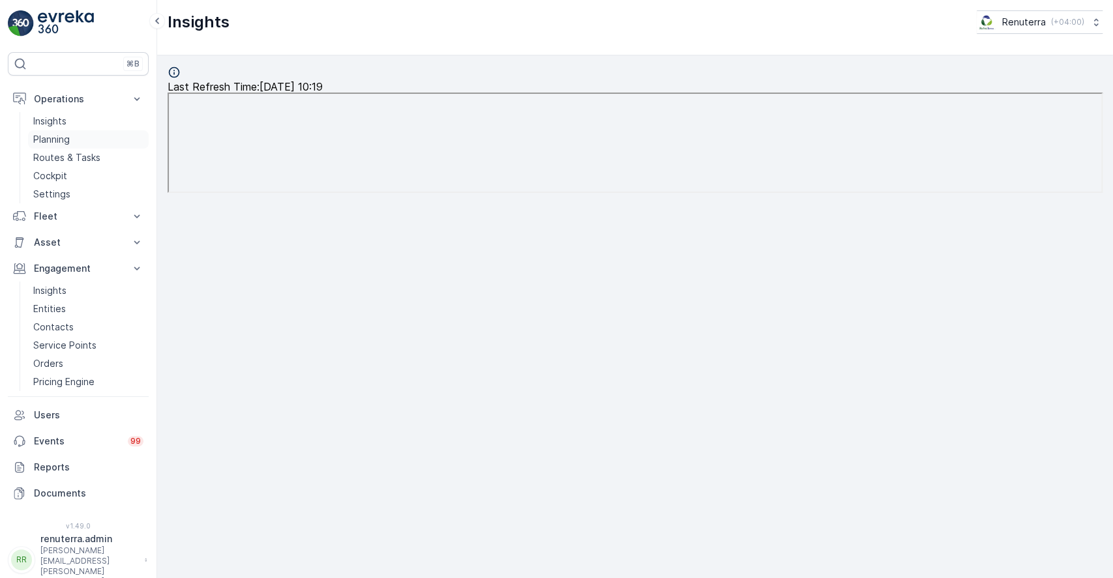
click at [66, 139] on p "Planning" at bounding box center [51, 139] width 37 height 13
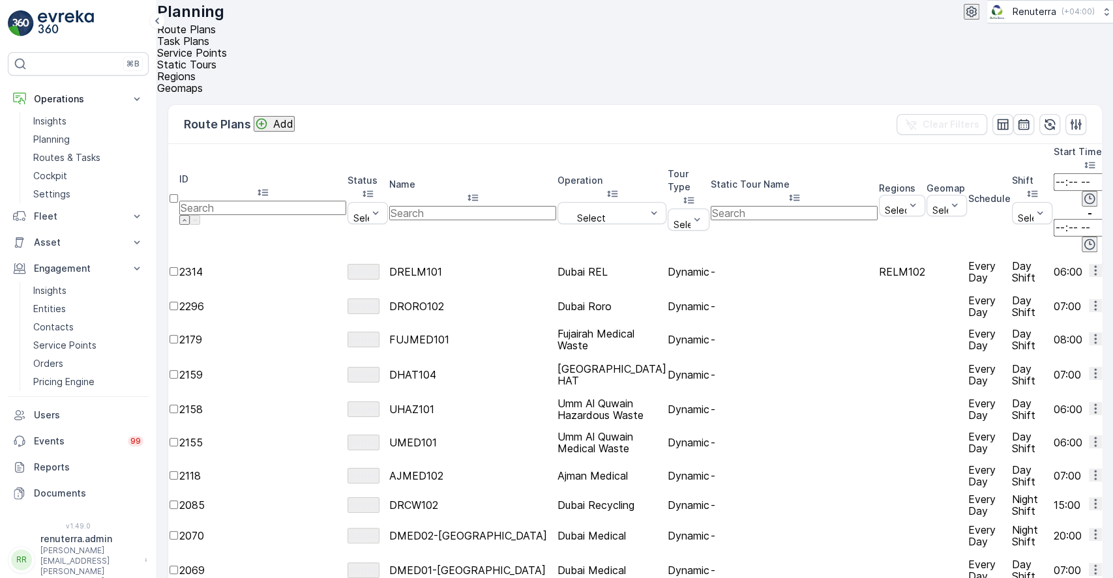
click at [209, 48] on span "Task Plans" at bounding box center [183, 41] width 52 height 13
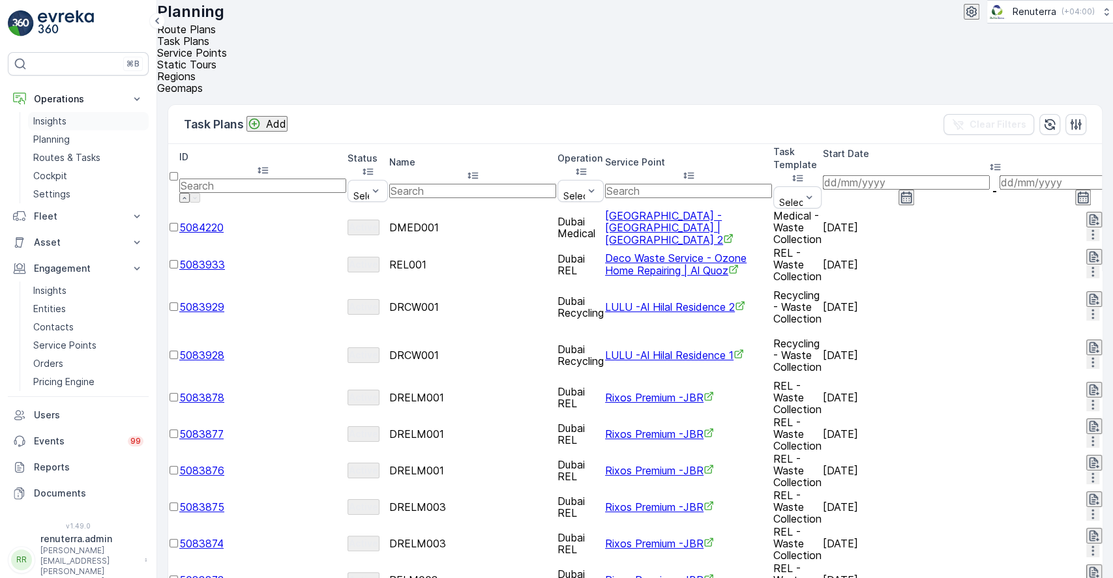
click at [57, 115] on p "Insights" at bounding box center [49, 121] width 33 height 13
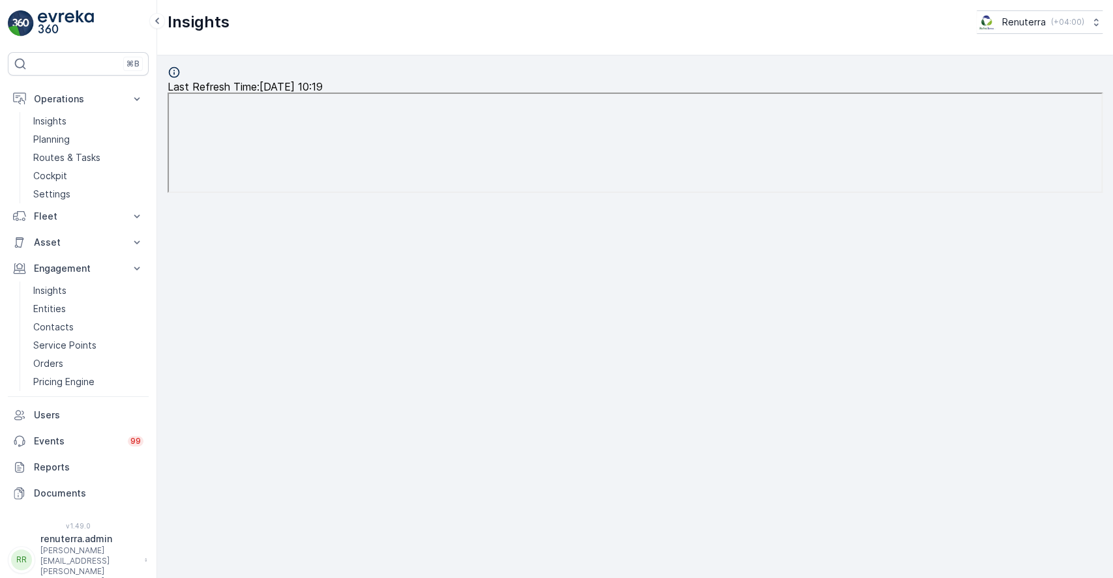
scroll to position [14, 0]
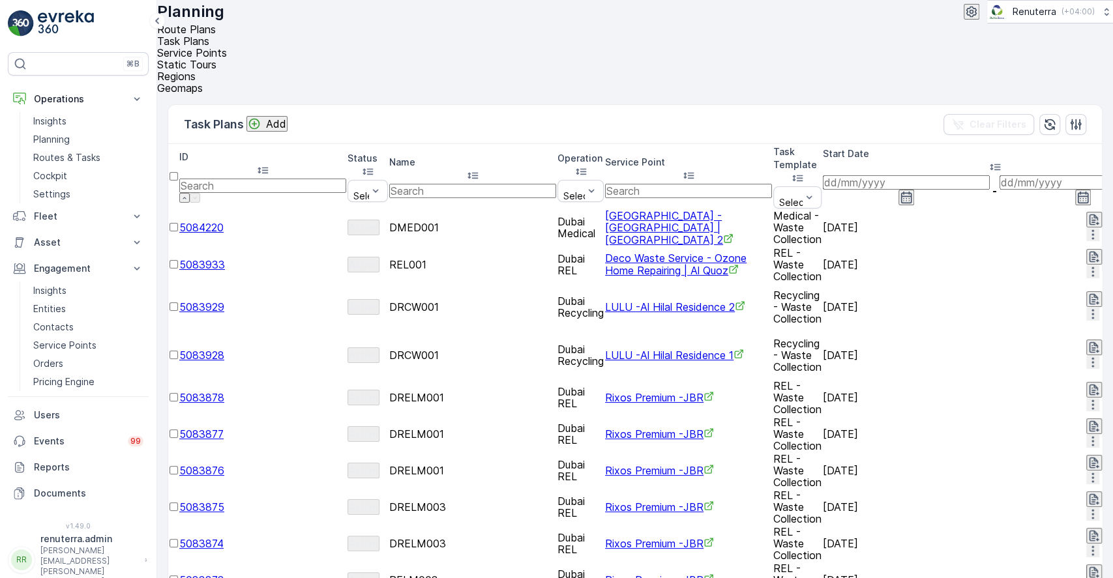
scroll to position [0, 533]
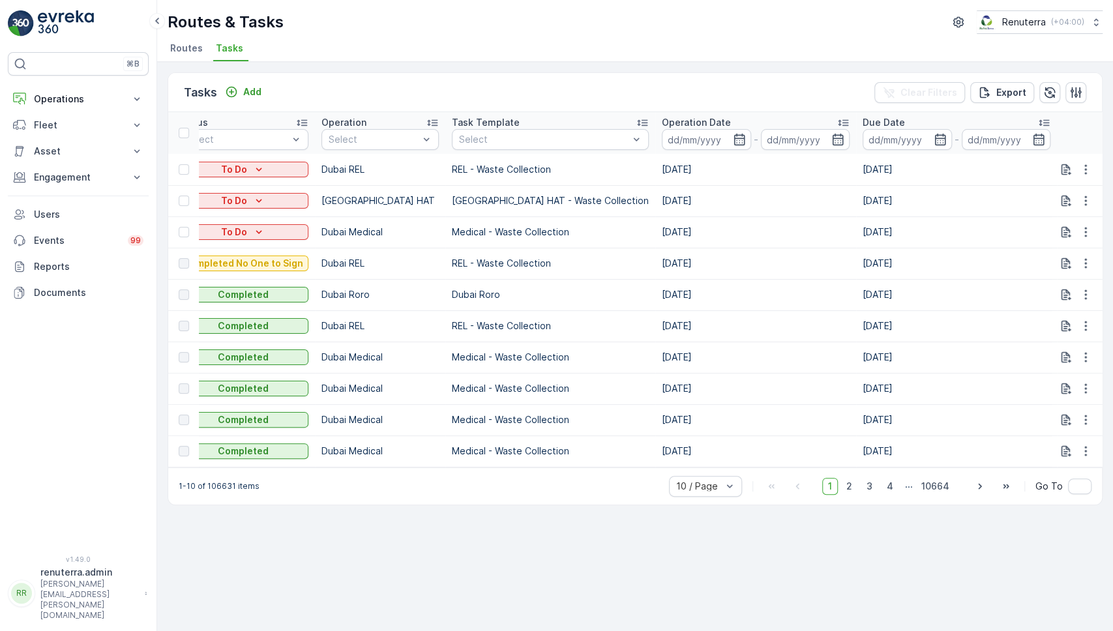
scroll to position [0, 159]
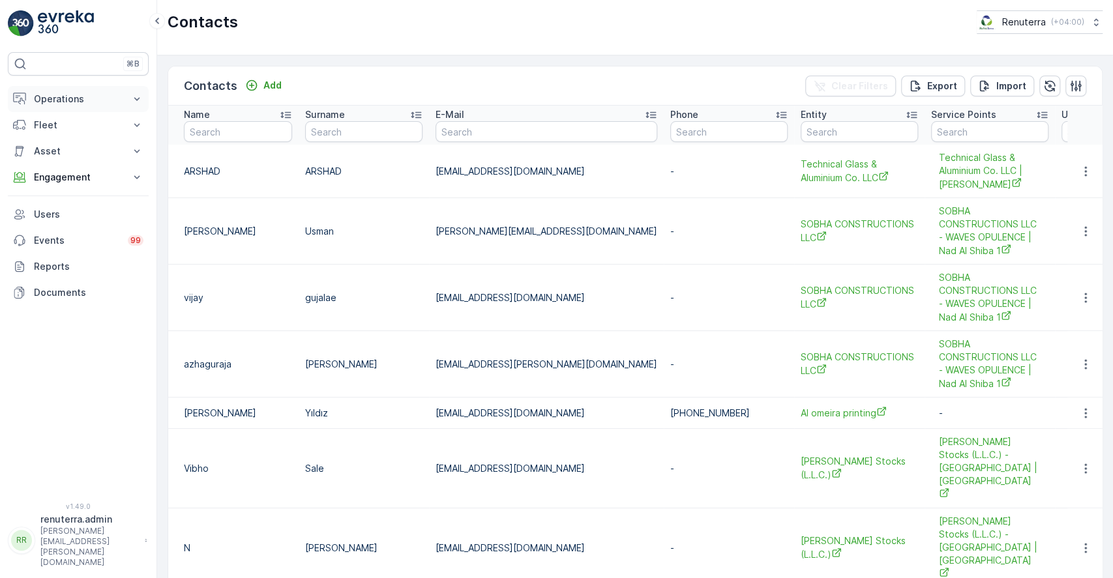
click at [95, 104] on p "Operations" at bounding box center [78, 99] width 89 height 13
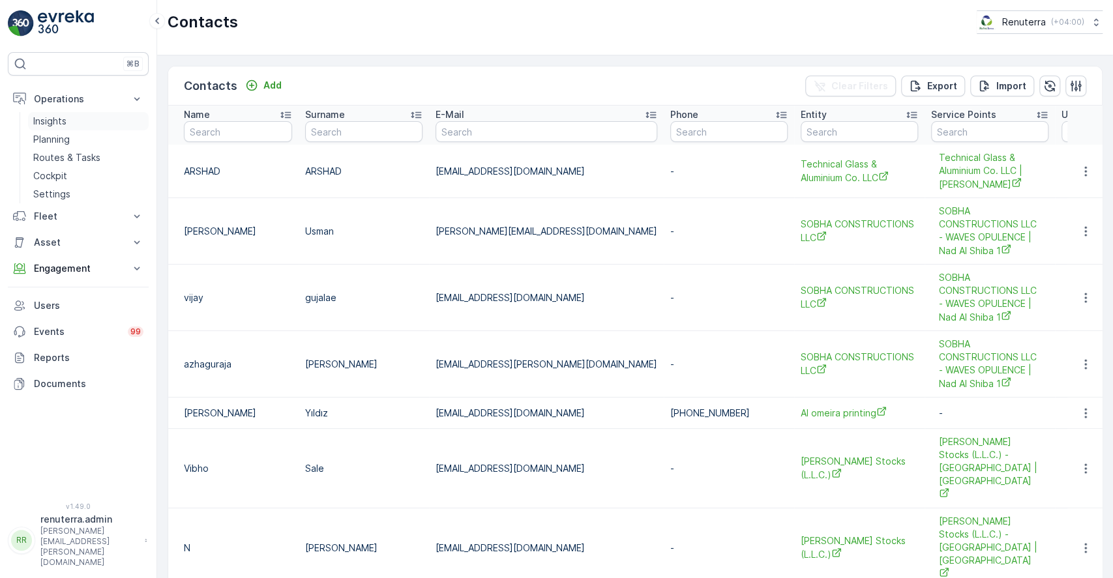
click at [79, 120] on link "Insights" at bounding box center [88, 121] width 121 height 18
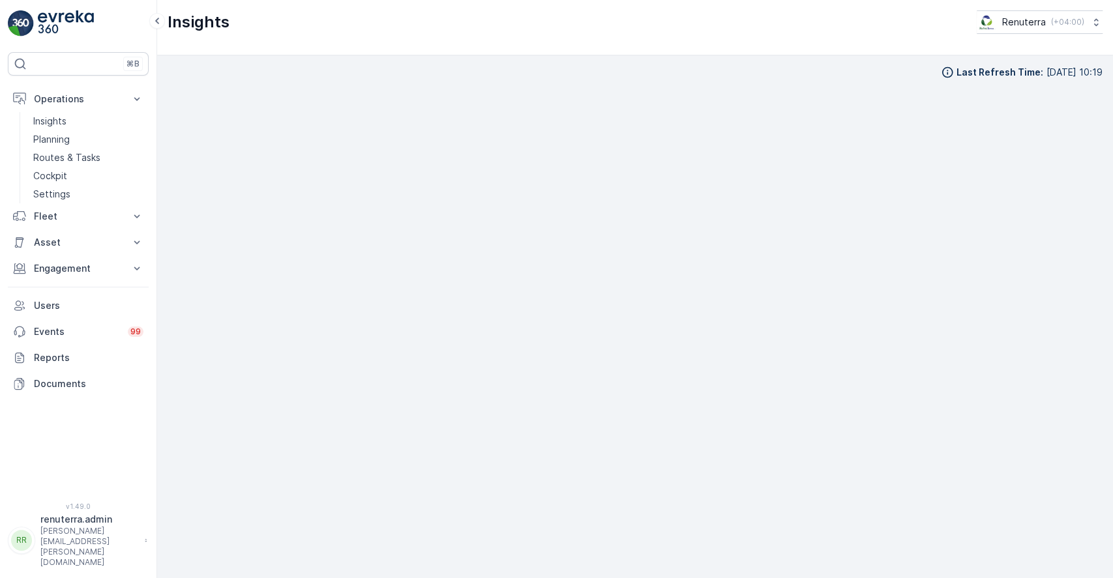
scroll to position [12, 0]
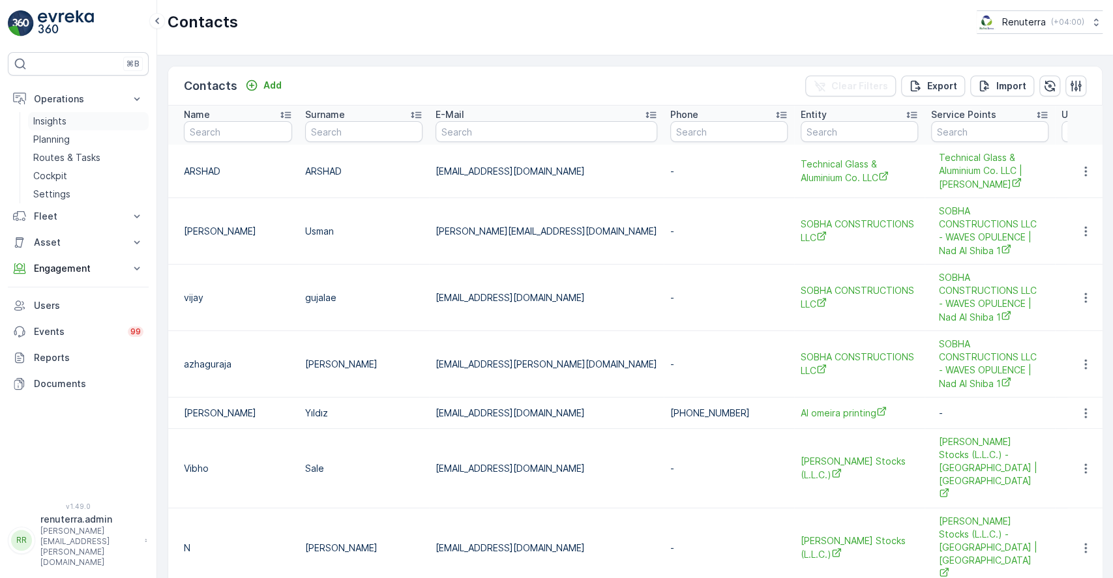
click at [55, 121] on p "Insights" at bounding box center [49, 121] width 33 height 13
